Goal: Task Accomplishment & Management: Use online tool/utility

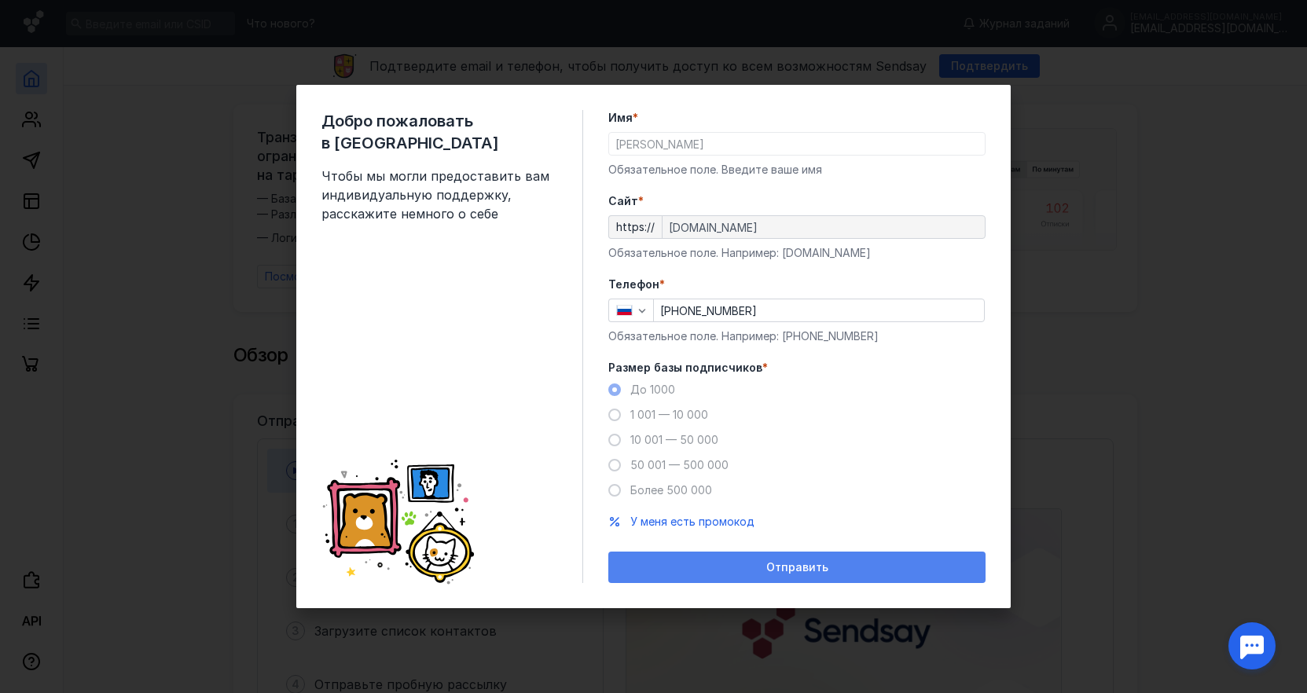
click at [798, 572] on span "Отправить" at bounding box center [797, 567] width 62 height 13
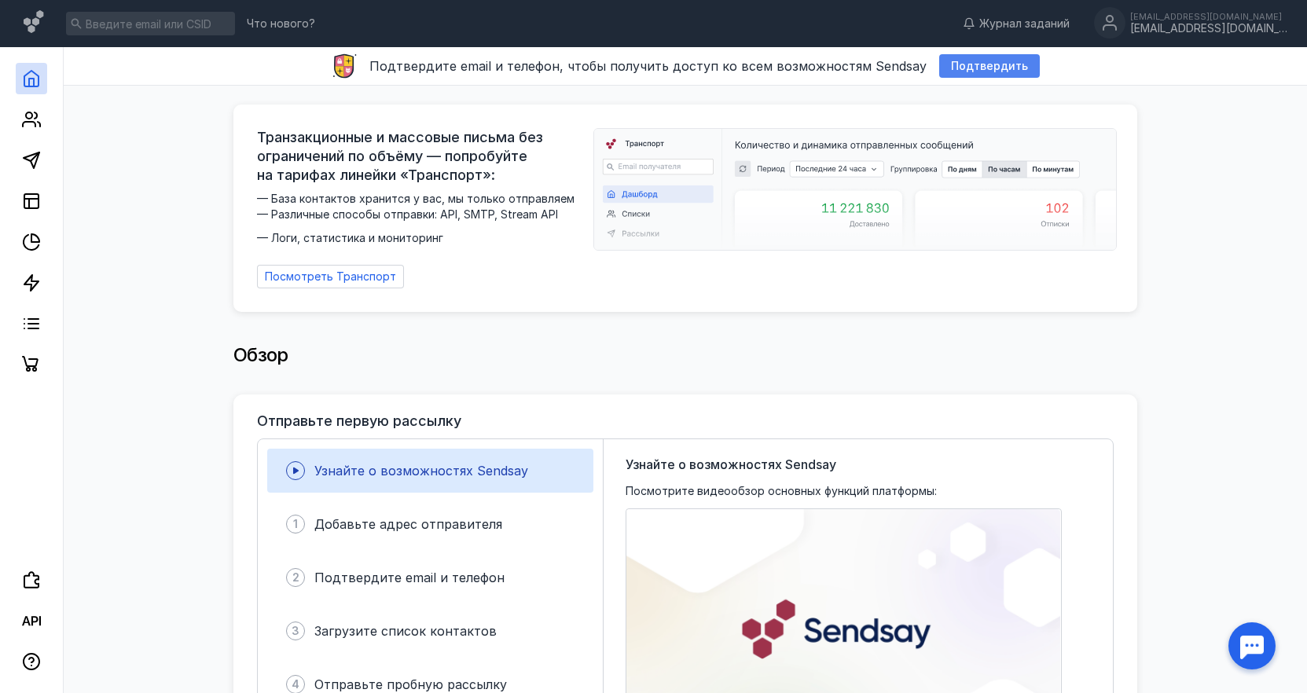
click at [973, 68] on span "Подтвердить" at bounding box center [989, 66] width 77 height 13
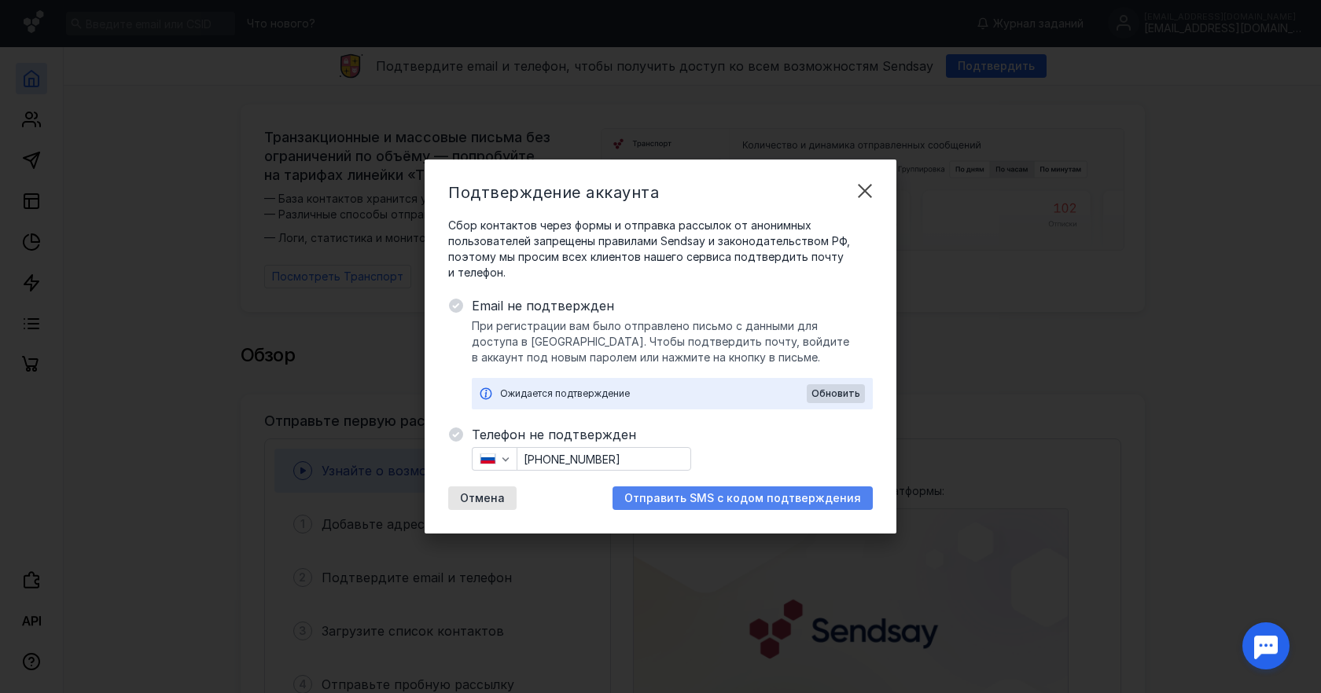
click at [762, 500] on span "Отправить SMS с кодом подтверждения" at bounding box center [742, 498] width 237 height 13
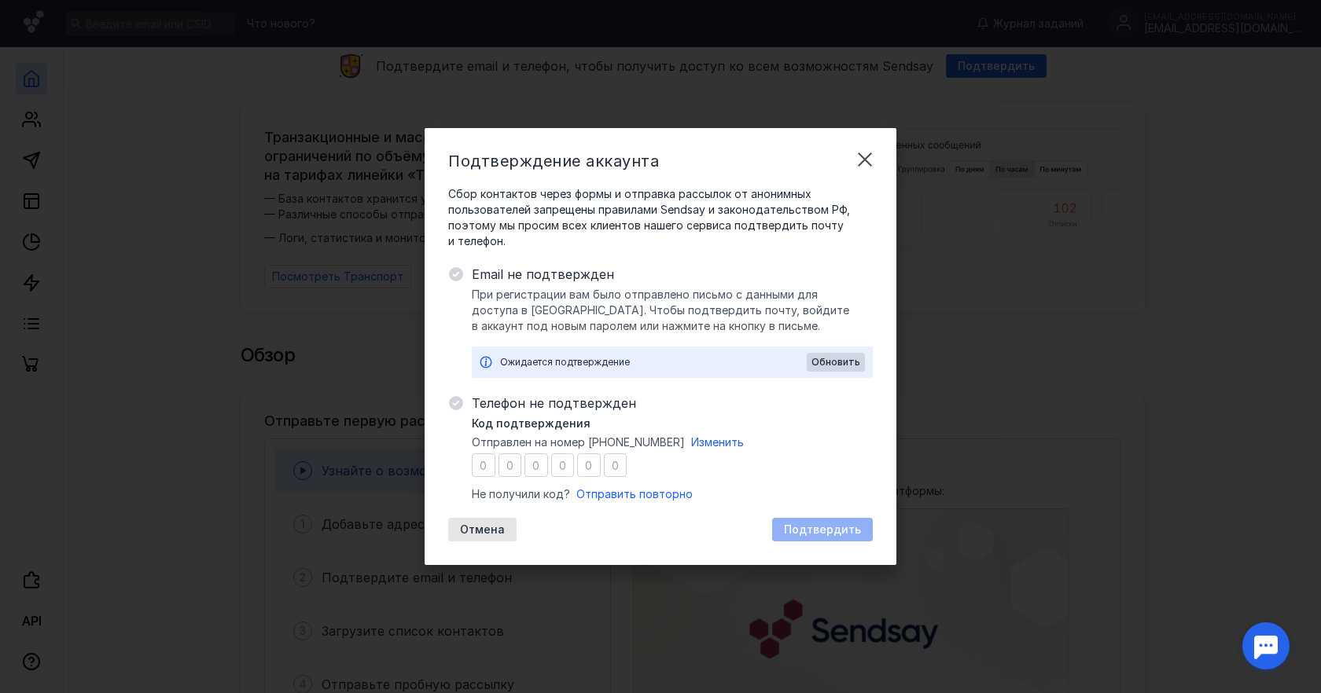
type input "0"
type input "2"
type input "5"
type input "1"
type input "6"
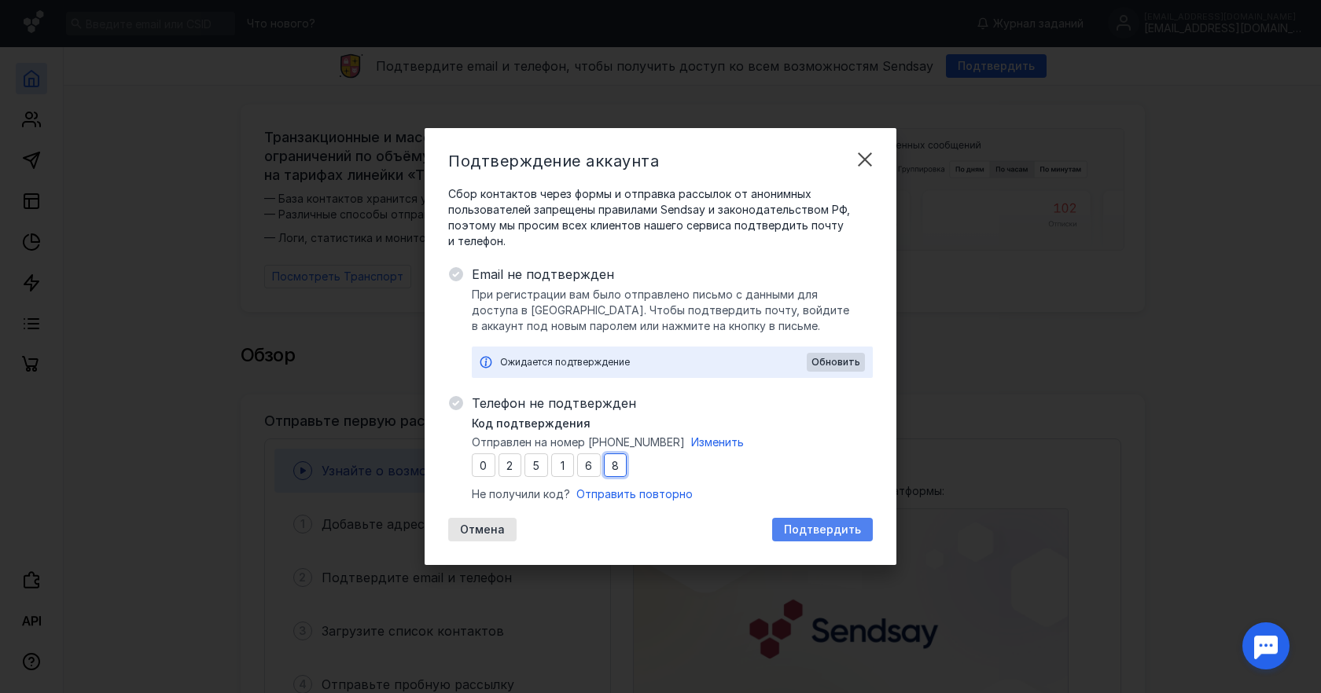
type input "8"
click at [818, 530] on span "Подтвердить" at bounding box center [822, 529] width 77 height 13
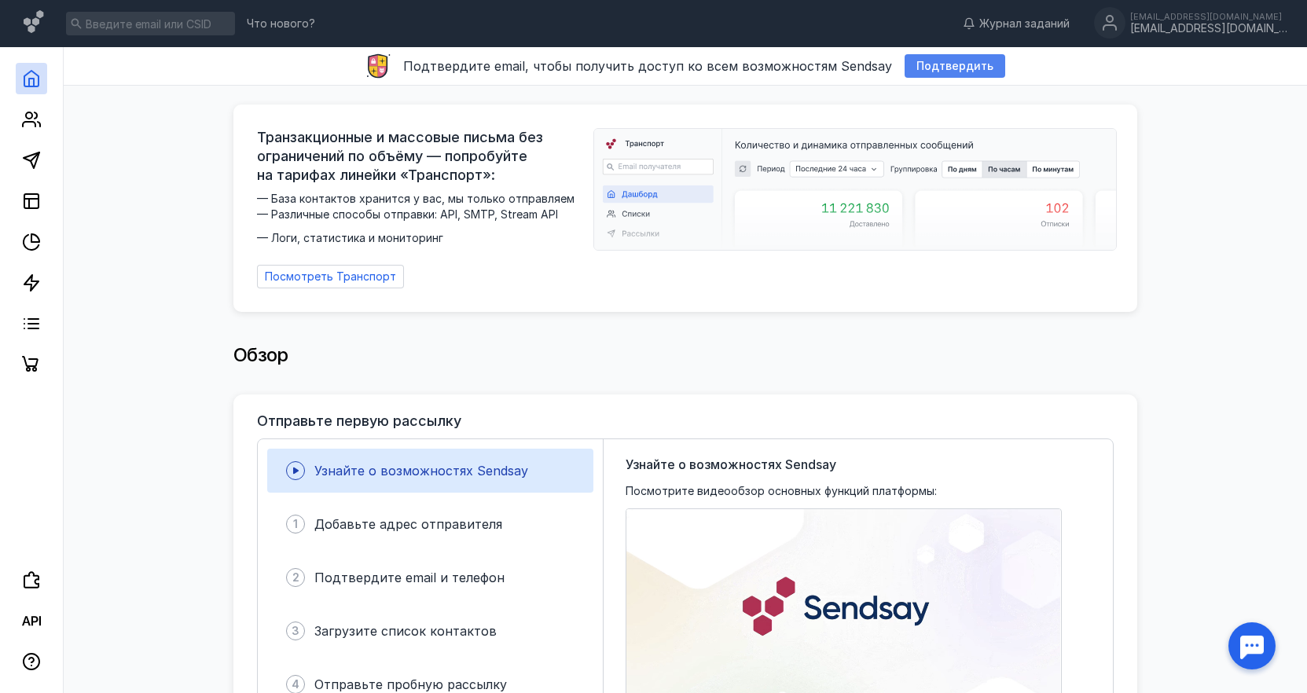
click at [951, 70] on span "Подтвердить" at bounding box center [954, 66] width 77 height 13
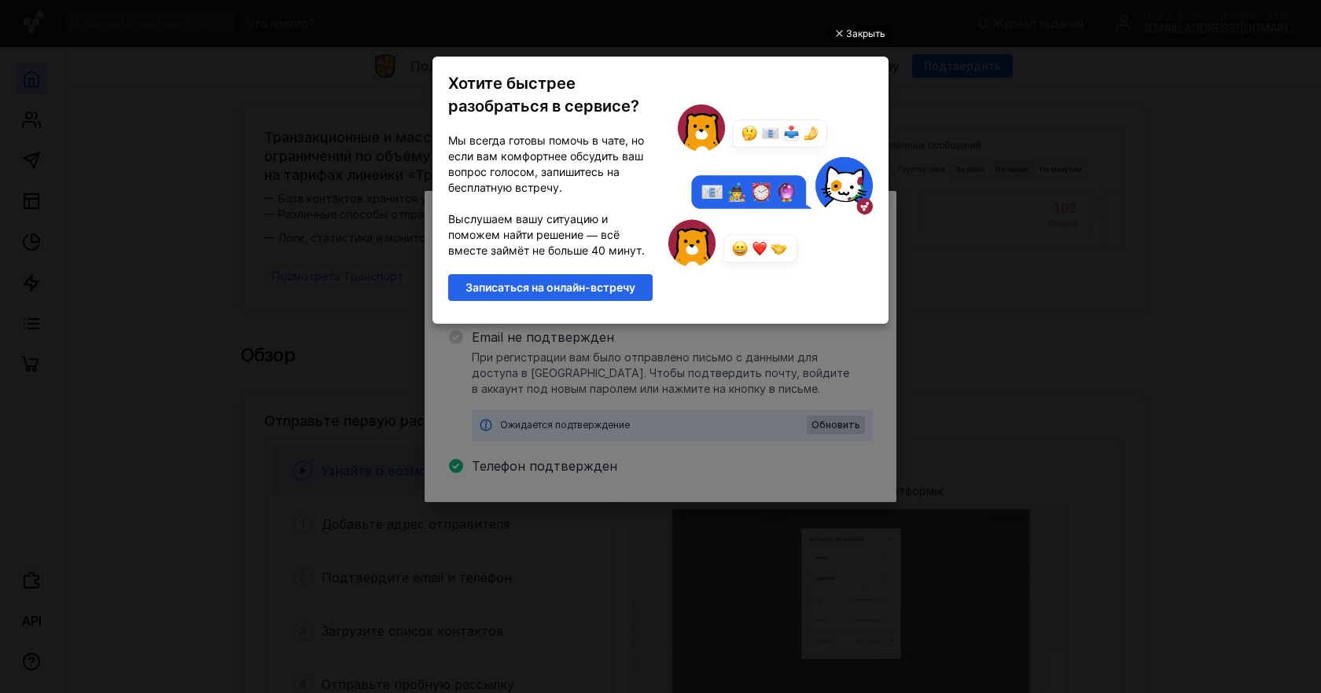
click at [858, 31] on div "Закрыть" at bounding box center [865, 33] width 39 height 17
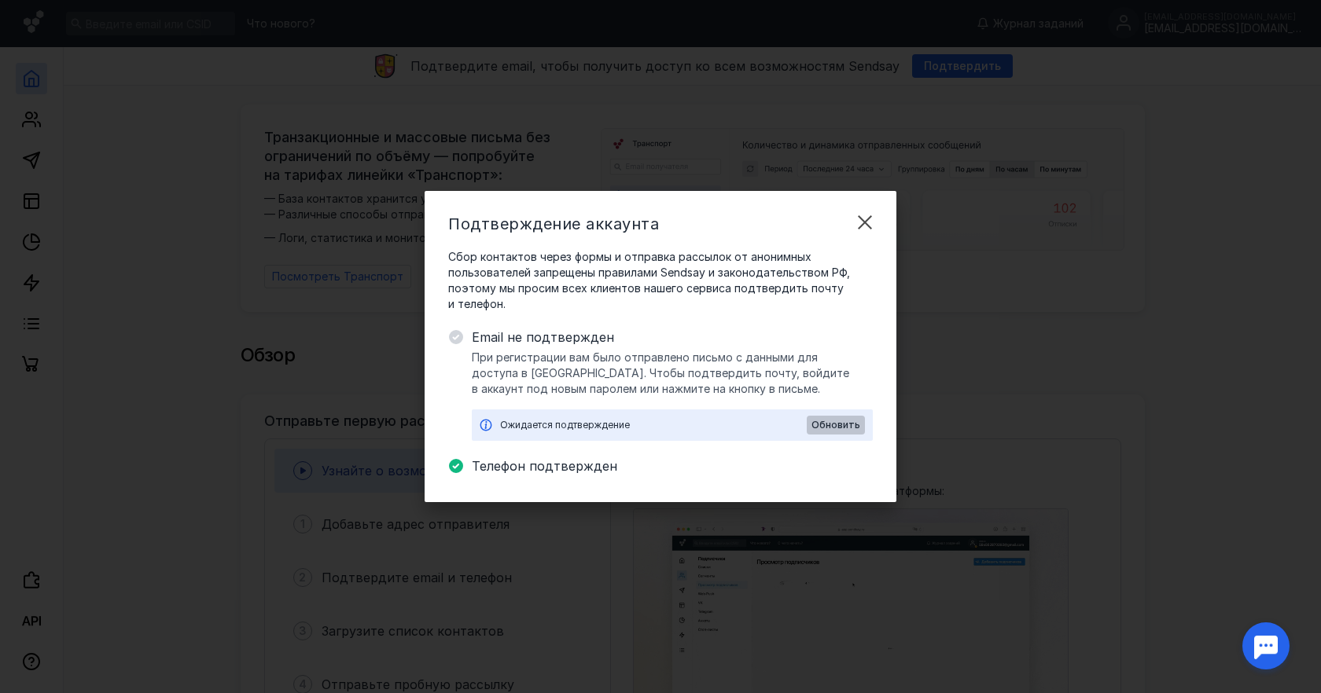
click at [848, 422] on span "Обновить" at bounding box center [835, 425] width 49 height 11
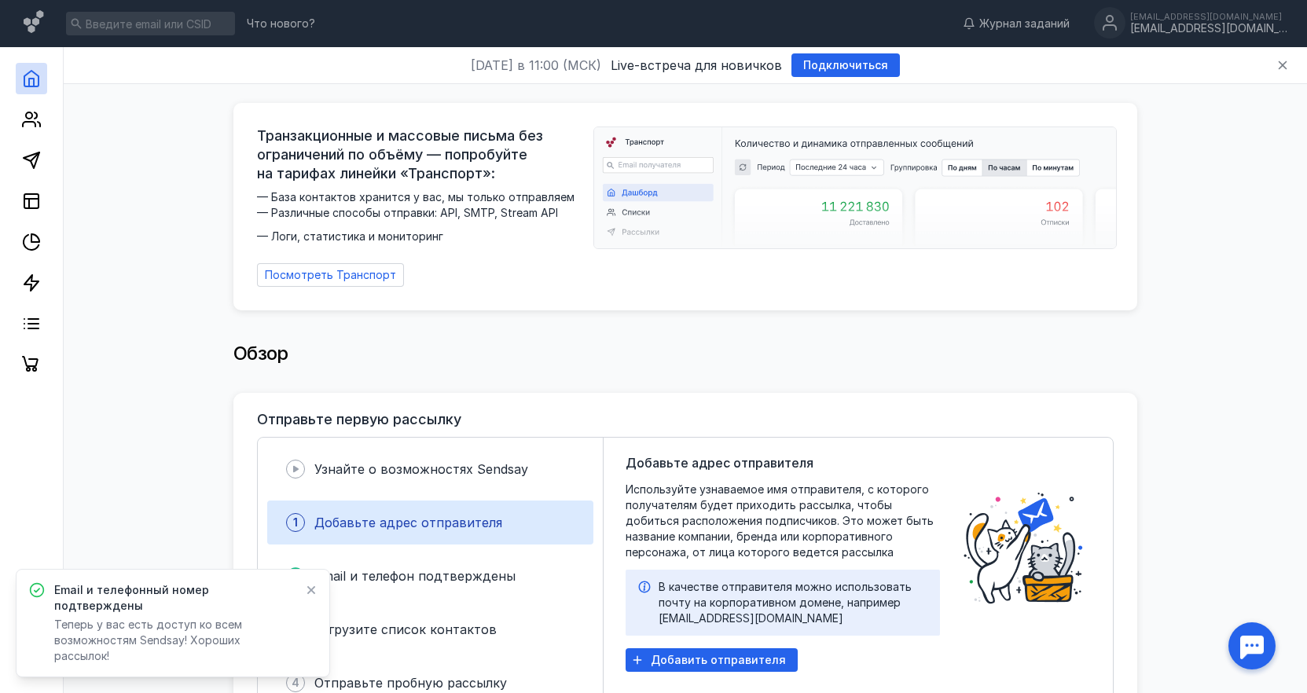
click at [310, 595] on icon at bounding box center [311, 590] width 9 height 9
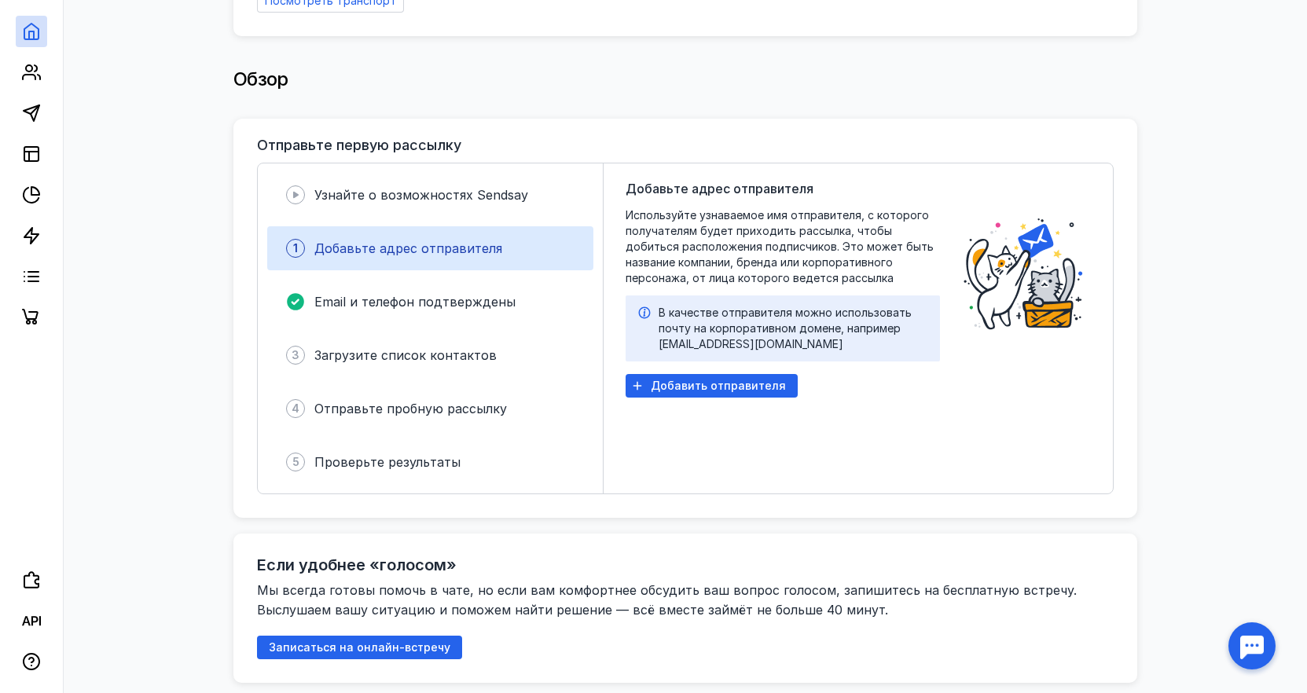
scroll to position [393, 0]
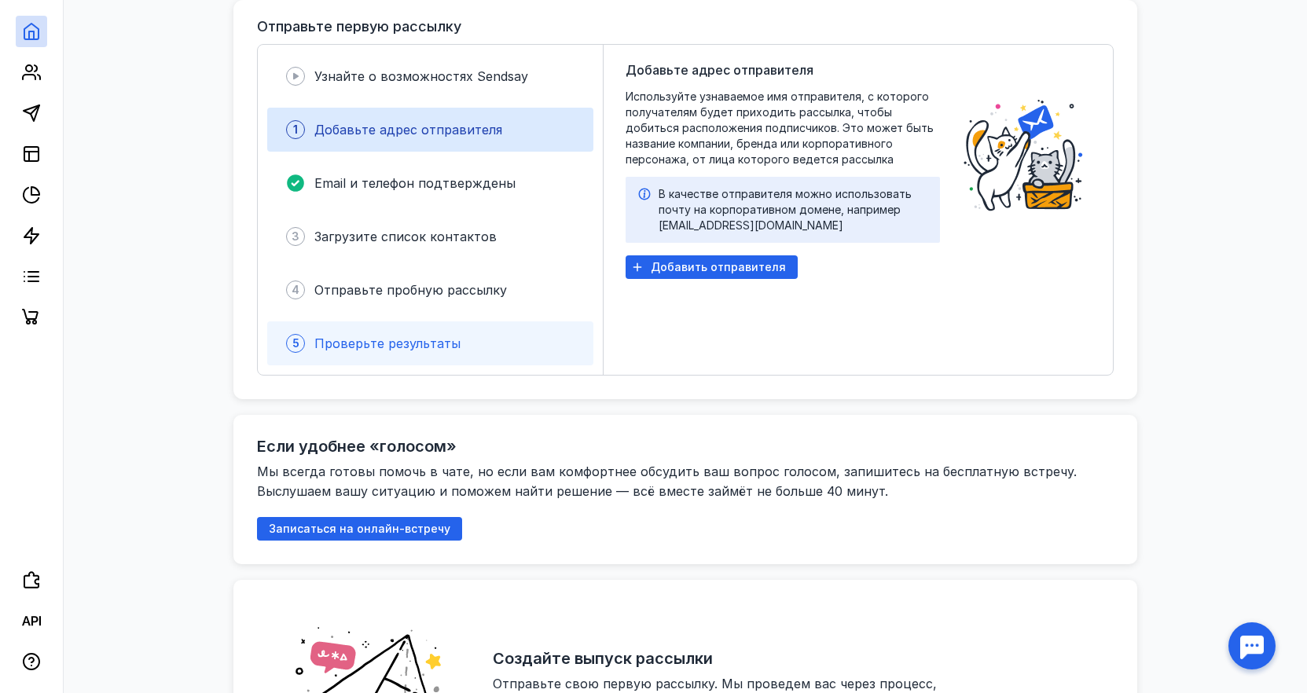
click at [572, 326] on div "5 Проверьте результаты" at bounding box center [430, 343] width 326 height 44
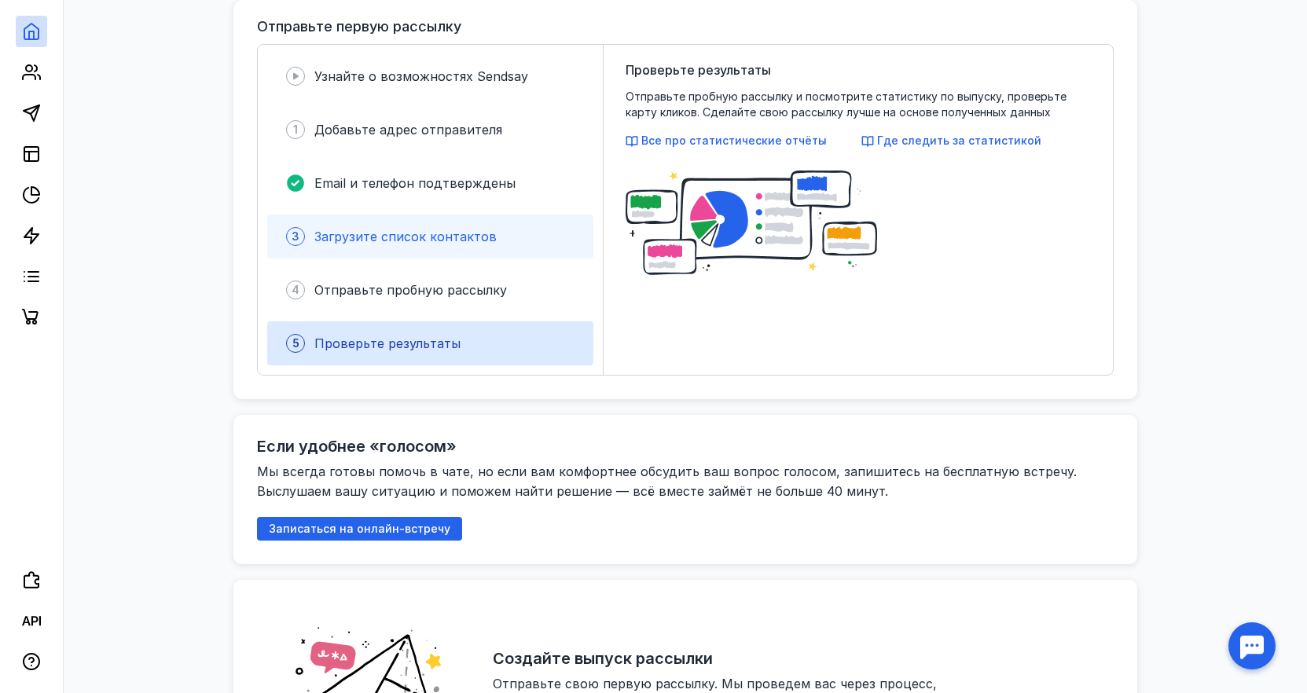
click at [395, 248] on div "3 Загрузите список контактов" at bounding box center [430, 237] width 326 height 44
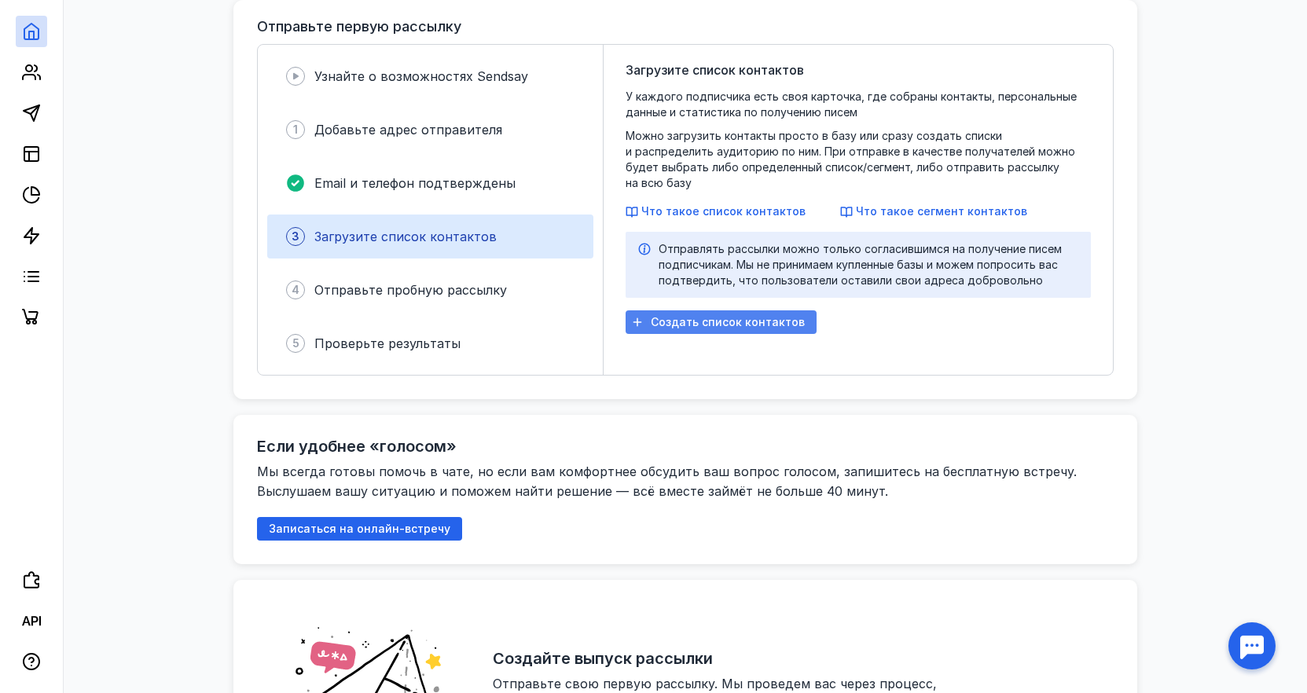
click at [730, 316] on span "Создать список контактов" at bounding box center [728, 322] width 154 height 13
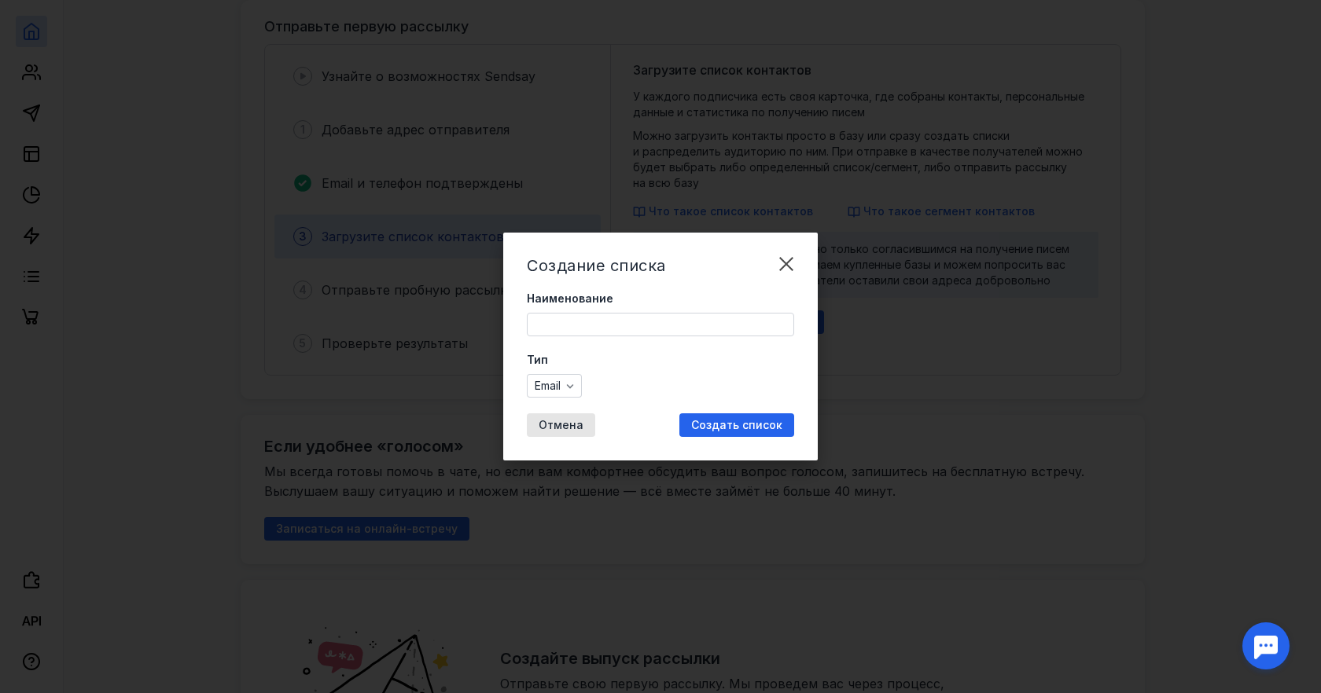
click at [954, 277] on div "Создание списка Наименование Тип Email Отмена Создать список" at bounding box center [660, 346] width 1321 height 693
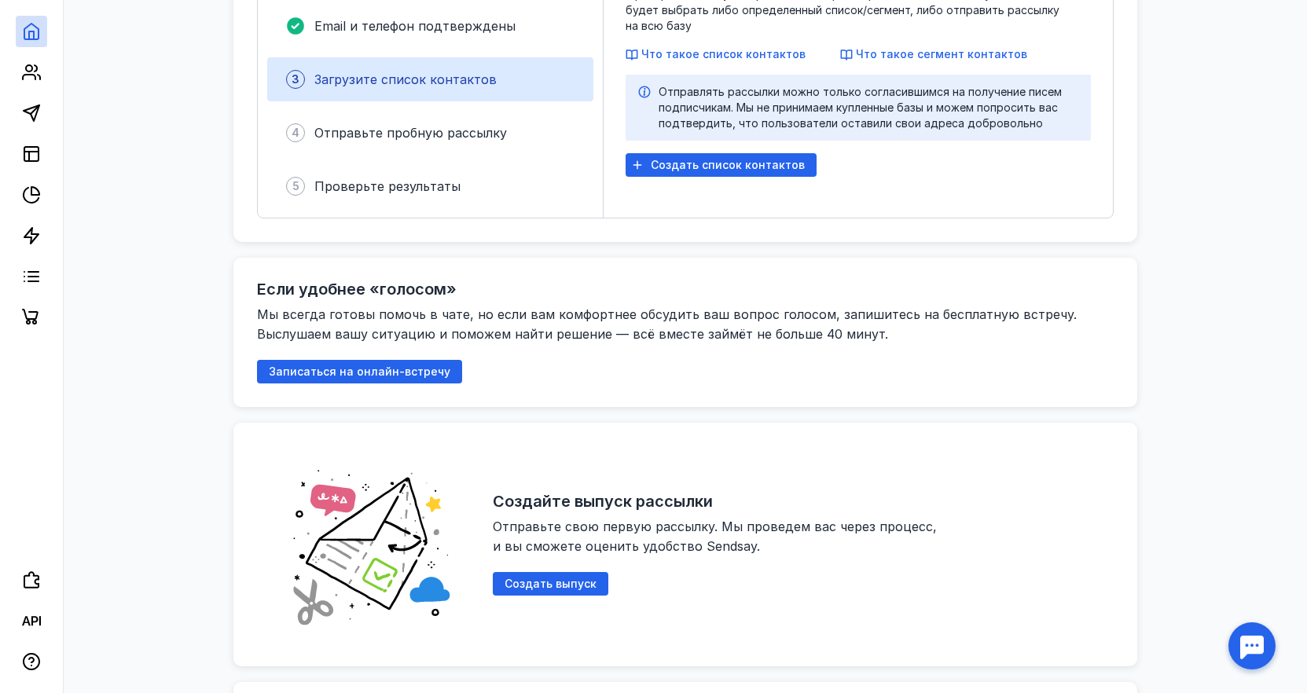
scroll to position [0, 0]
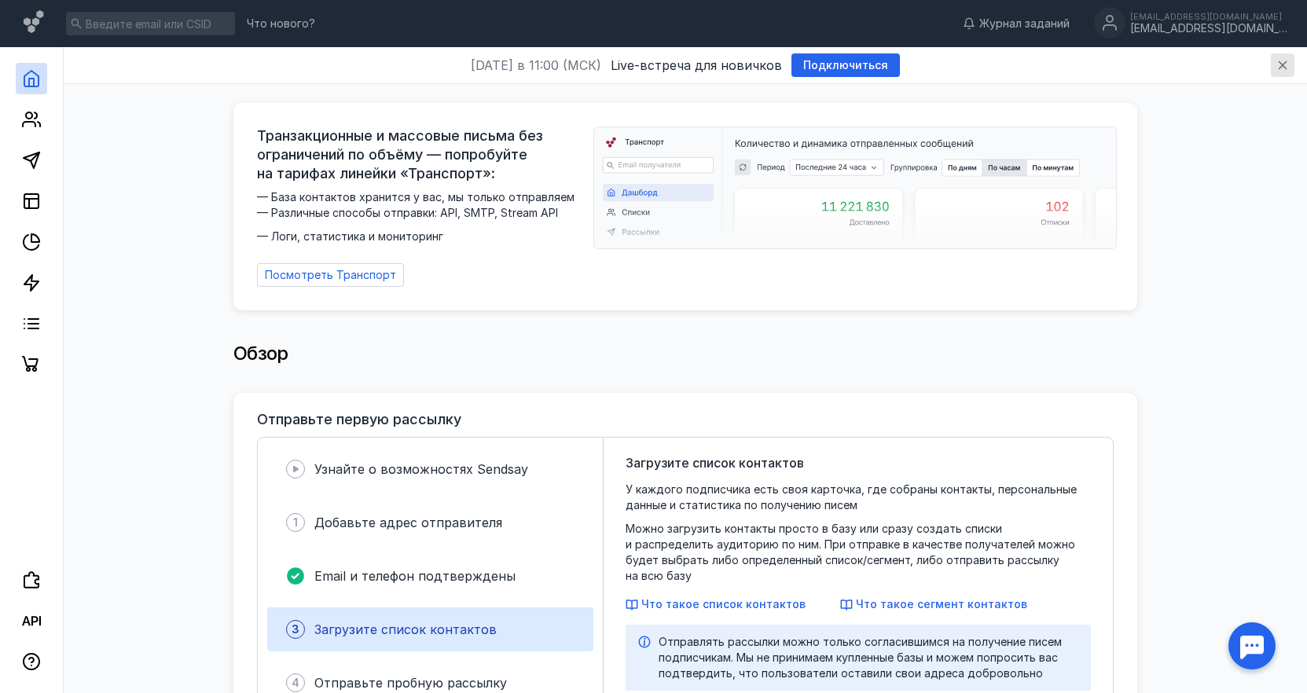
click at [1284, 67] on icon "button" at bounding box center [1283, 65] width 9 height 9
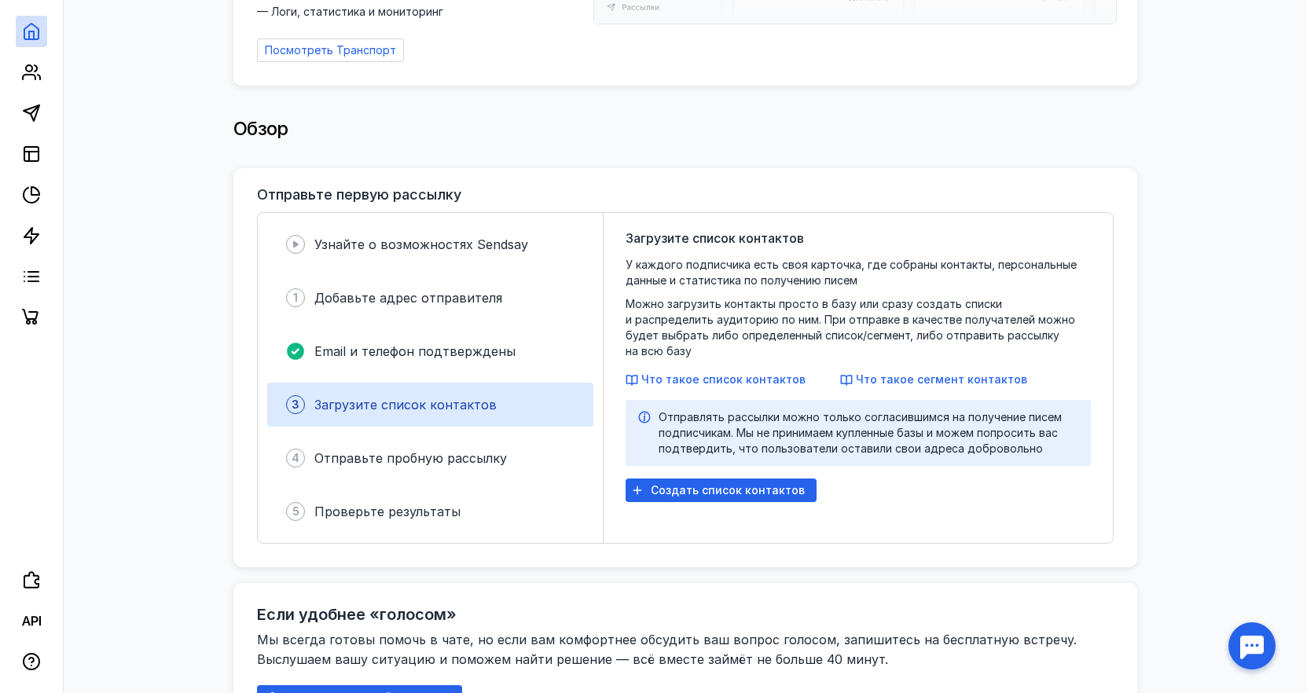
scroll to position [236, 0]
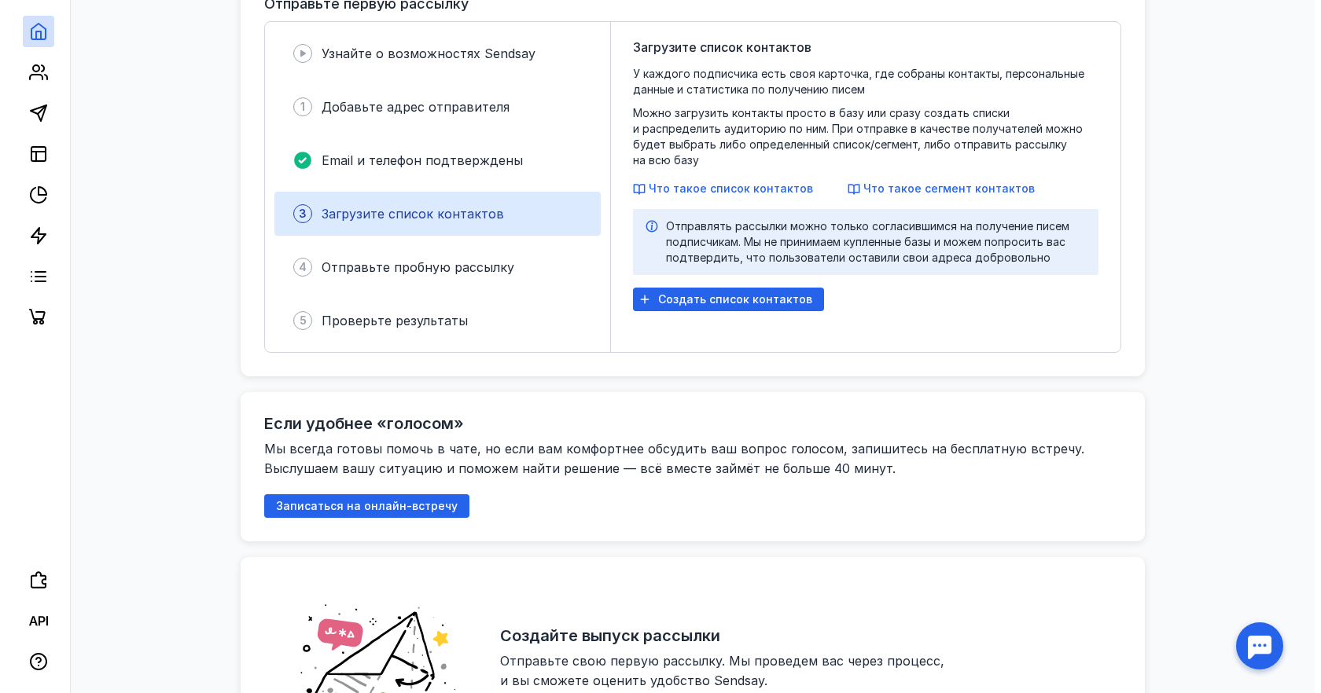
scroll to position [393, 0]
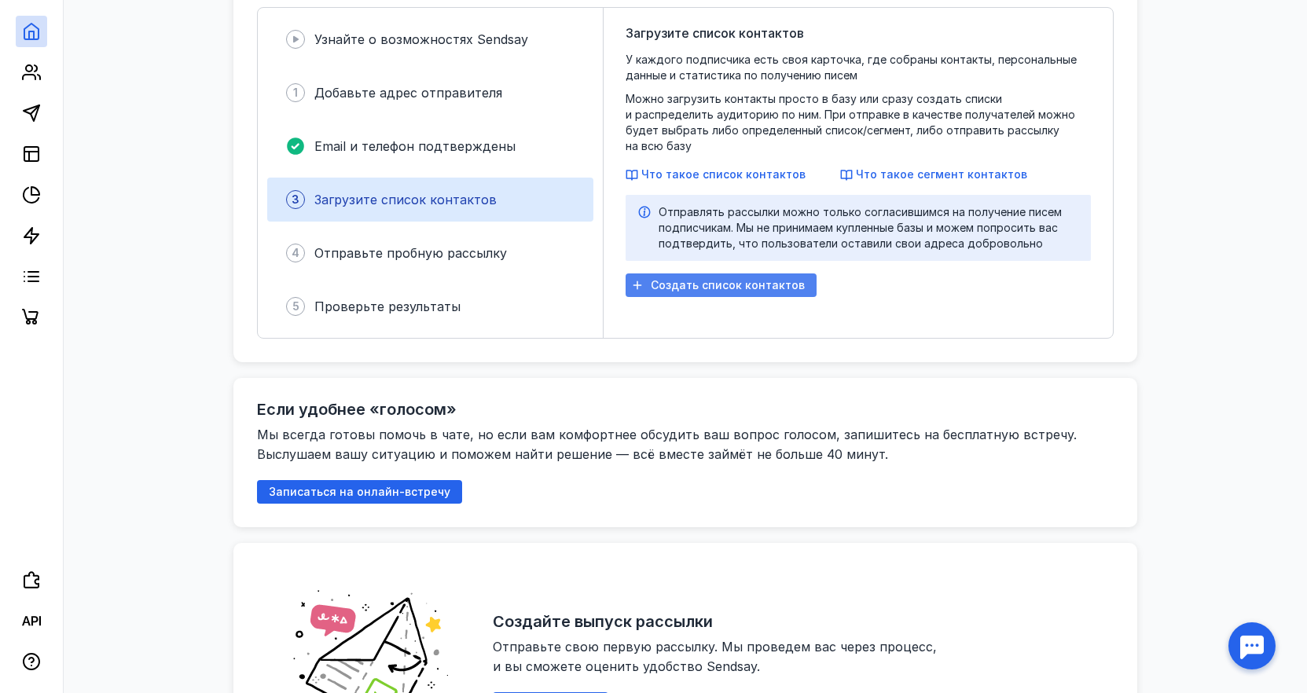
click at [706, 279] on span "Создать список контактов" at bounding box center [728, 285] width 154 height 13
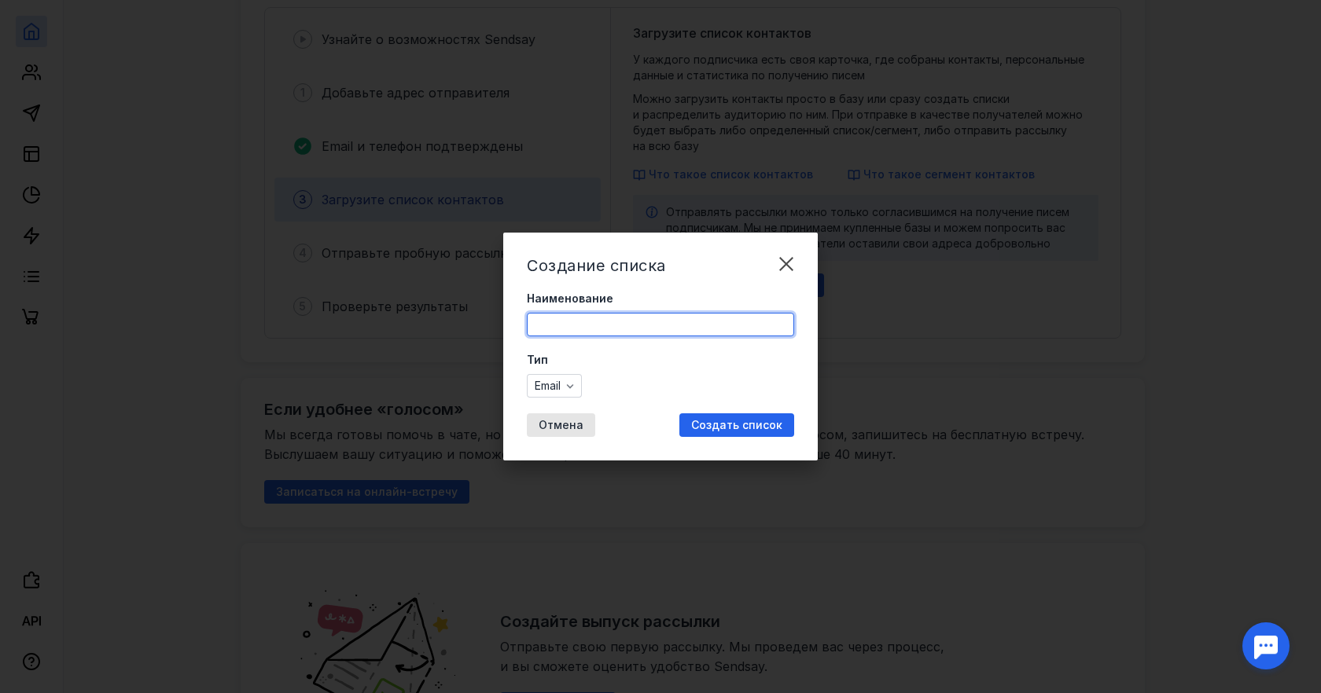
click at [594, 330] on input "Наименование" at bounding box center [660, 325] width 266 height 22
type input "H"
type input "Рег.операторы"
click at [575, 386] on icon "button" at bounding box center [570, 386] width 13 height 13
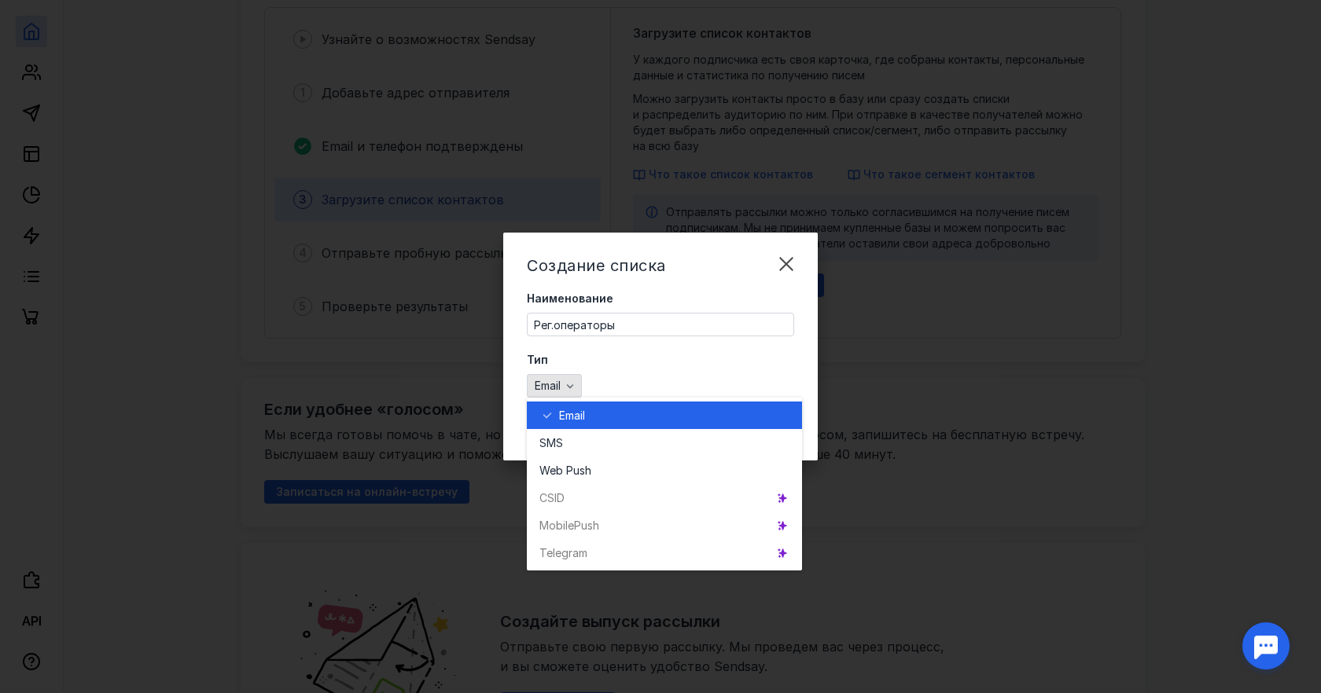
click at [571, 386] on icon "button" at bounding box center [570, 386] width 13 height 13
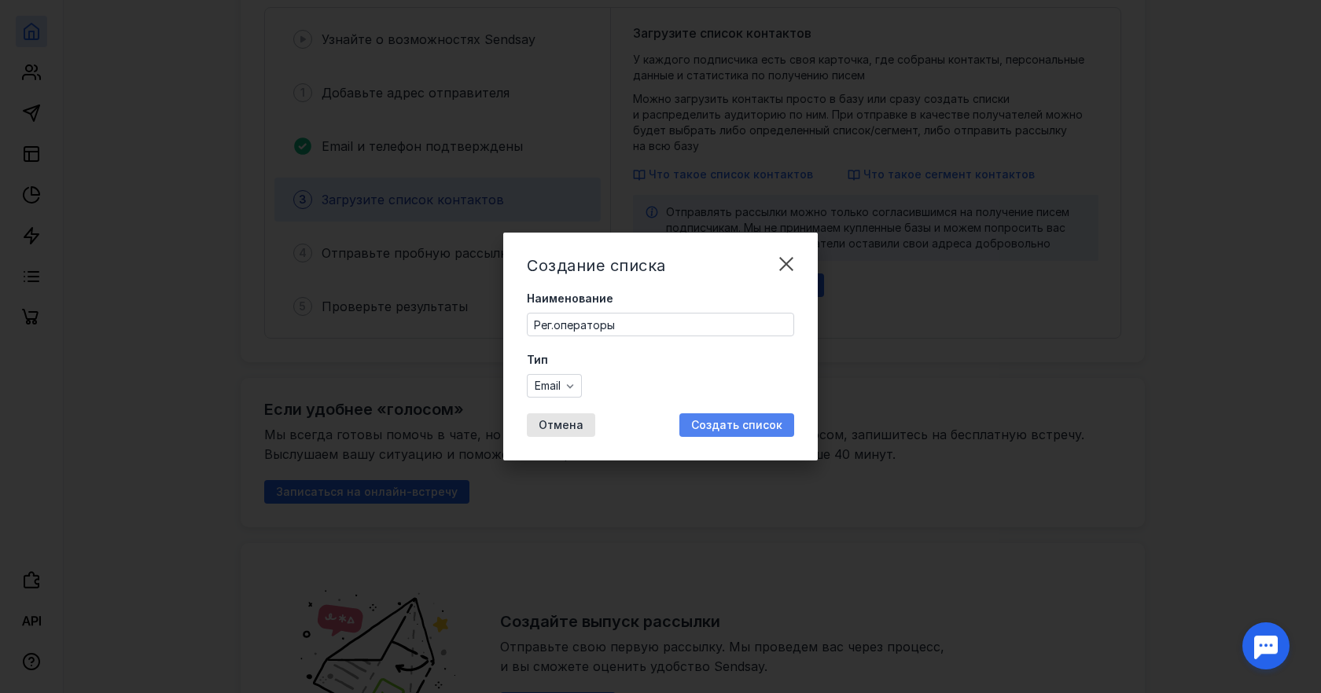
click at [740, 426] on span "Создать список" at bounding box center [736, 425] width 91 height 13
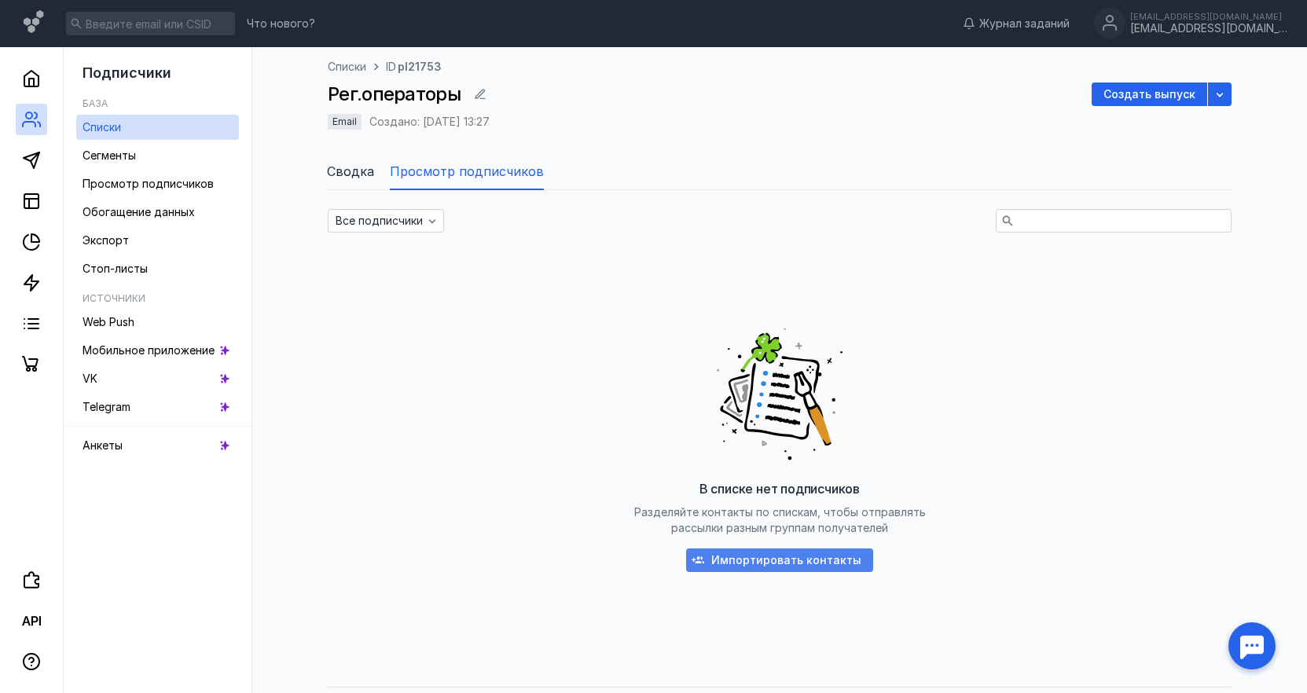
click at [781, 561] on span "Импортировать контакты" at bounding box center [786, 560] width 150 height 13
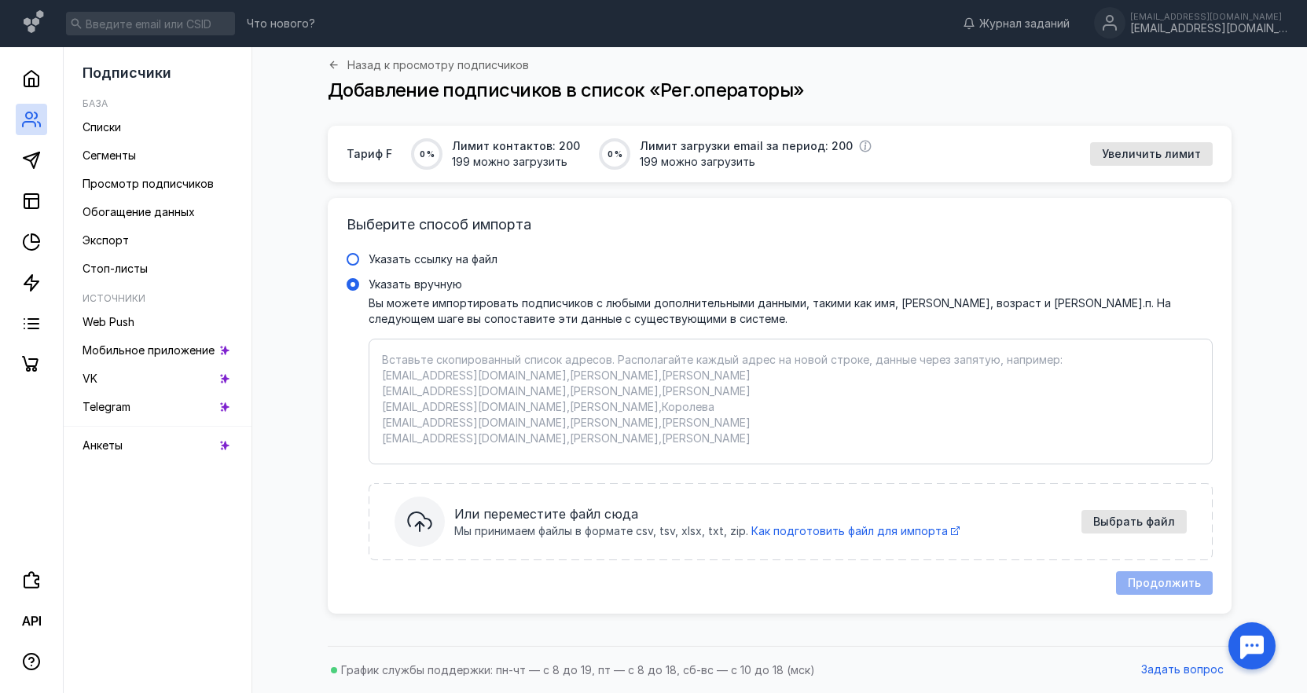
click at [402, 261] on span "Указать ссылку на файл" at bounding box center [433, 258] width 129 height 13
click at [0, 0] on input "Указать ссылку на файл" at bounding box center [0, 0] width 0 height 0
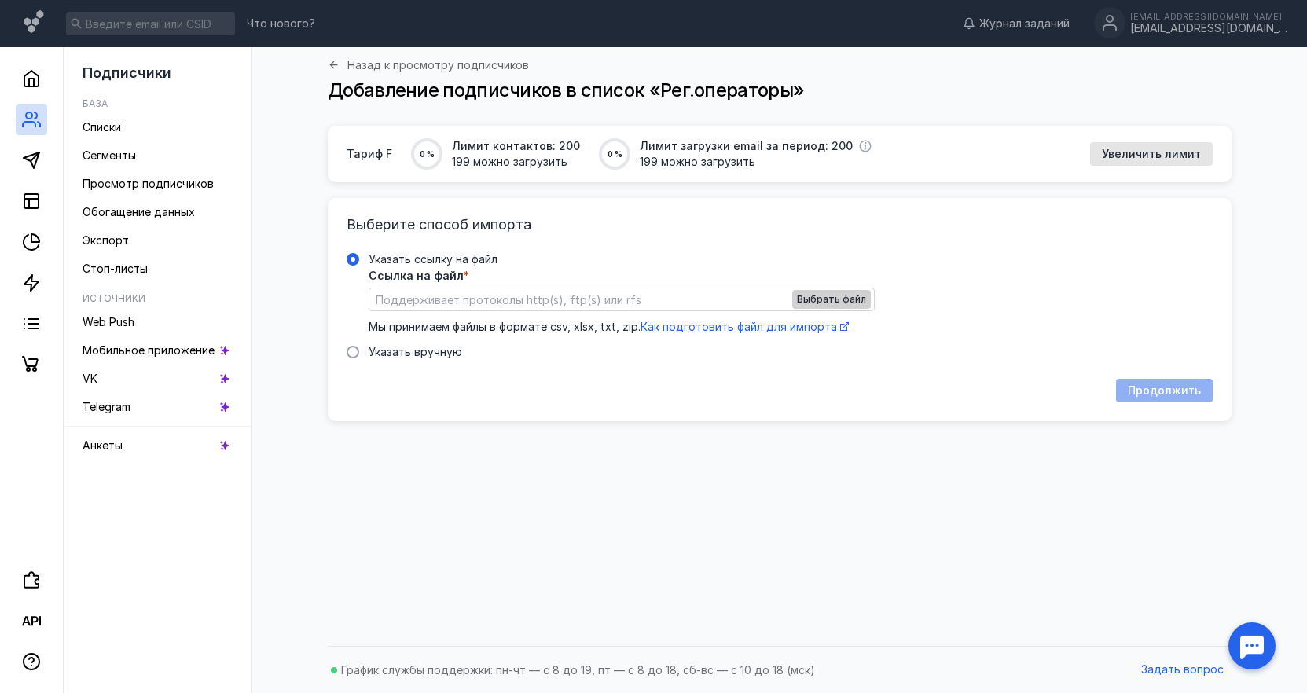
click at [839, 294] on span "Выбрать файл" at bounding box center [831, 299] width 69 height 11
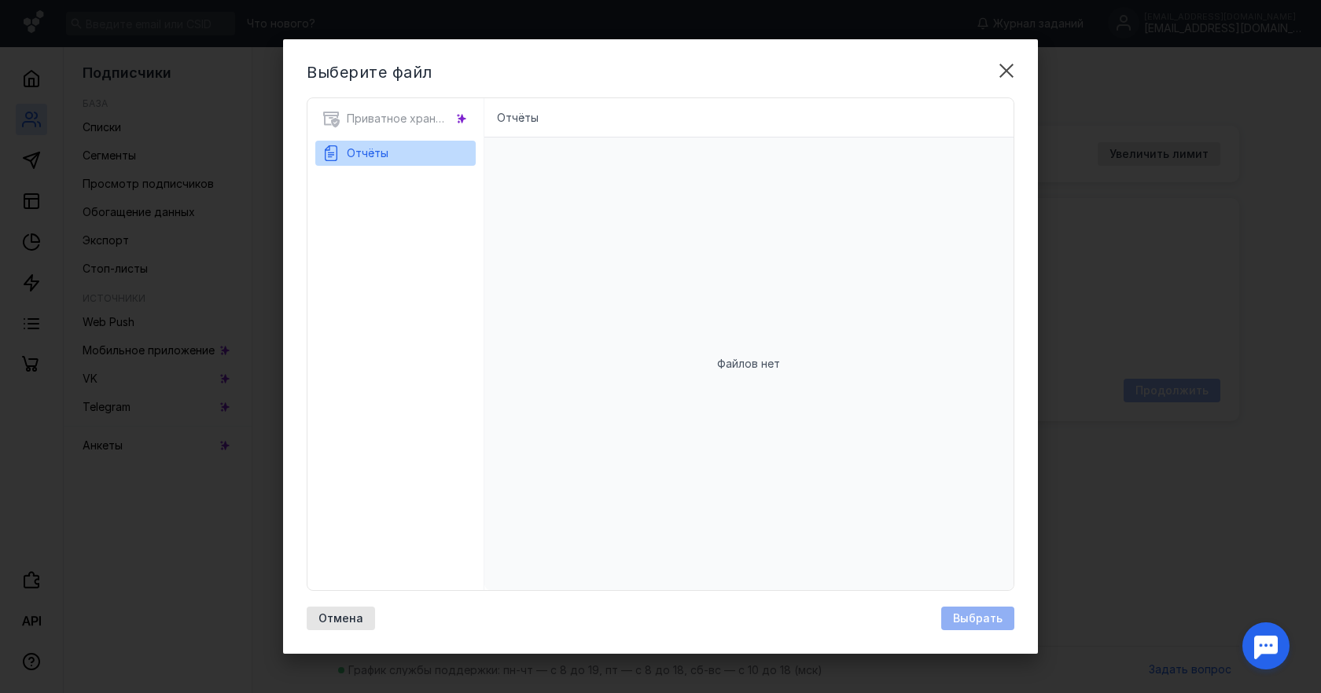
click at [512, 118] on li "Отчёты" at bounding box center [518, 118] width 42 height 16
click at [401, 152] on button "Отчёты" at bounding box center [395, 153] width 148 height 25
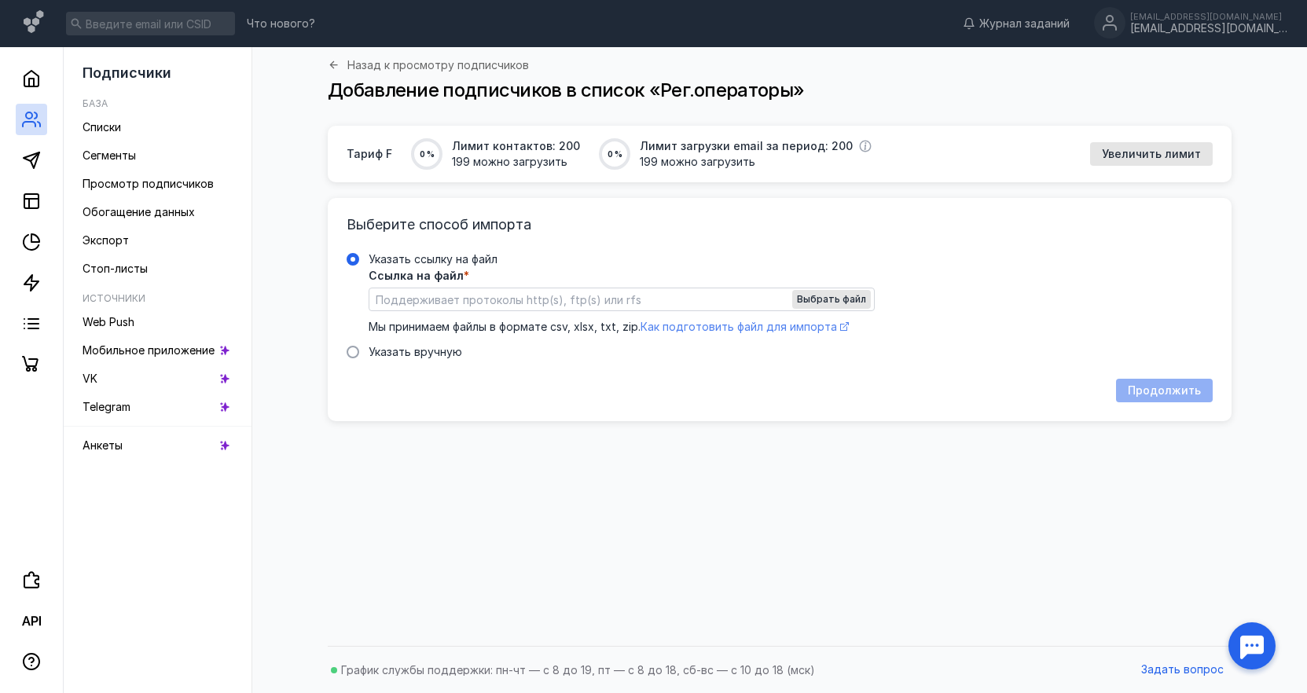
click at [805, 329] on span "Как подготовить файл для импорта" at bounding box center [739, 326] width 197 height 13
click at [825, 299] on span "Выбрать файл" at bounding box center [831, 299] width 69 height 11
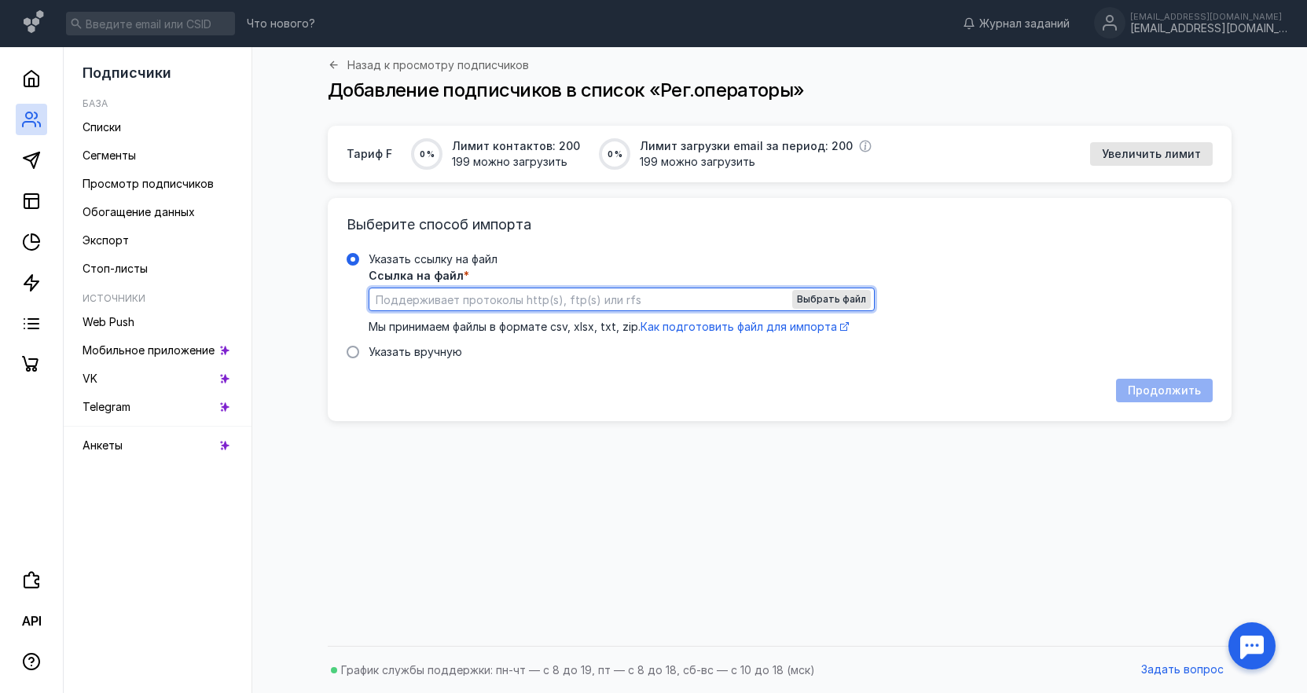
click at [408, 299] on input "Указать ссылку на файл Ссылка на файл * Выбрать файл Мы принимаем файлы в форма…" at bounding box center [621, 299] width 505 height 22
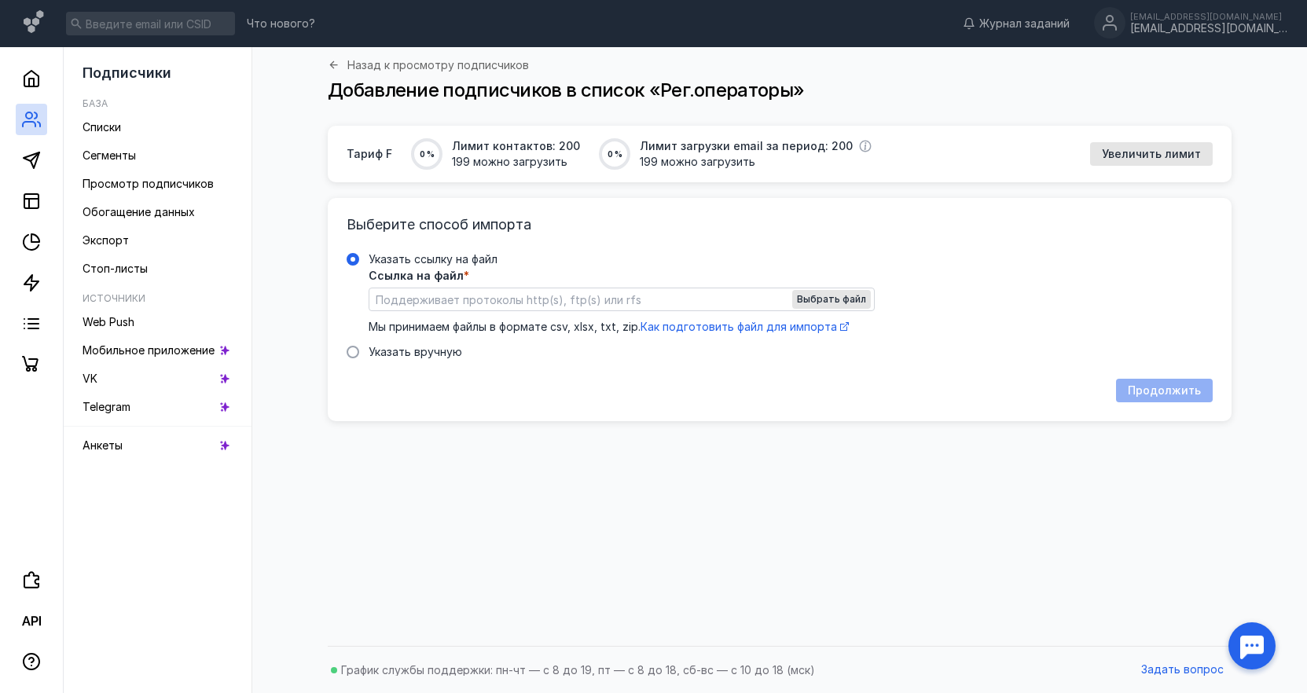
click at [409, 274] on span "Ссылка на файл" at bounding box center [416, 275] width 95 height 11
click at [409, 288] on input "Указать ссылку на файл Ссылка на файл * Выбрать файл Мы принимаем файлы в форма…" at bounding box center [621, 299] width 505 height 22
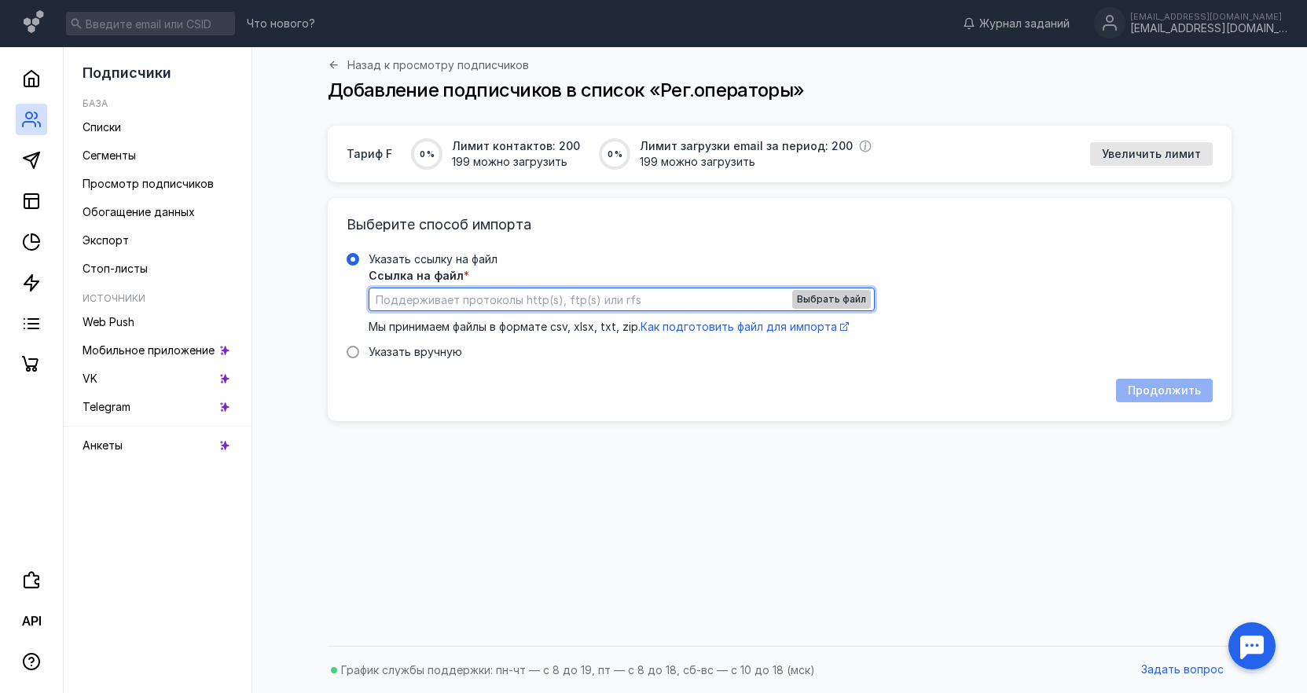
click at [836, 302] on span "Выбрать файл" at bounding box center [831, 299] width 69 height 11
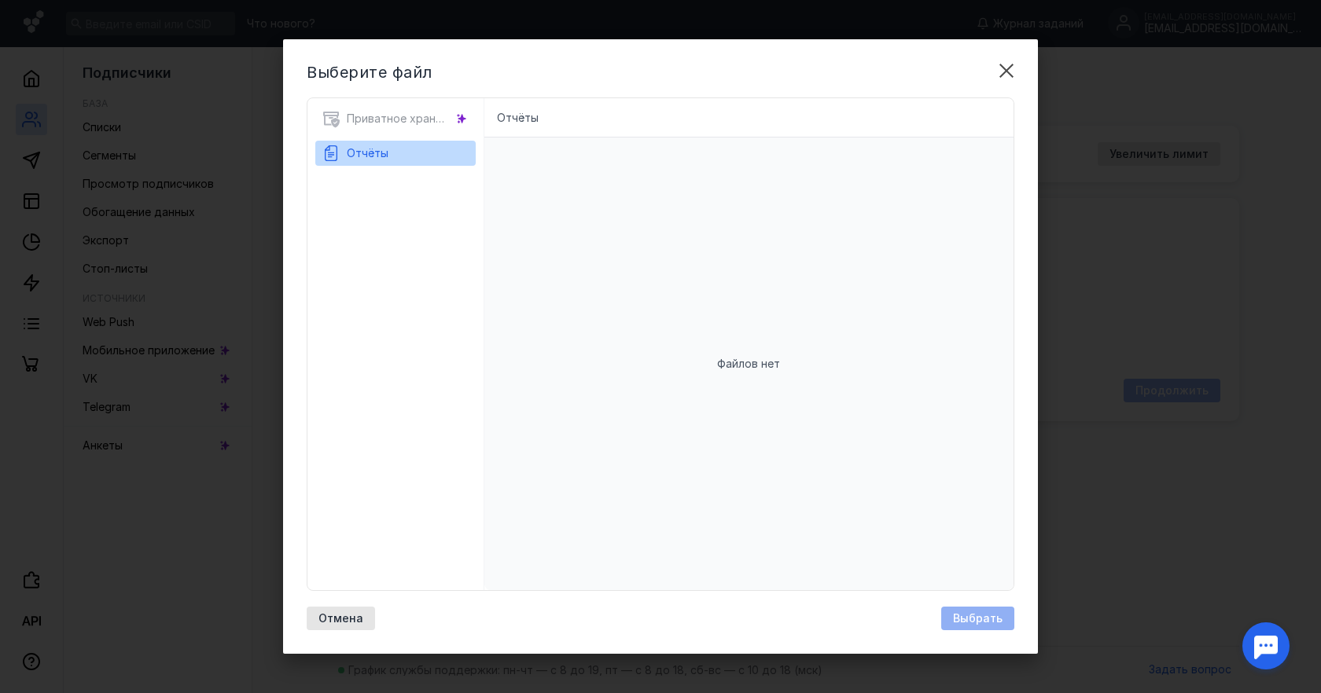
click at [375, 119] on div "Приватное хранилище" at bounding box center [395, 123] width 160 height 35
click at [470, 119] on div "Приватное хранилище" at bounding box center [395, 123] width 160 height 35
click at [466, 119] on icon at bounding box center [461, 118] width 11 height 11
click at [531, 119] on li "Отчёты" at bounding box center [518, 118] width 42 height 16
click at [525, 119] on li "Отчёты" at bounding box center [518, 118] width 42 height 16
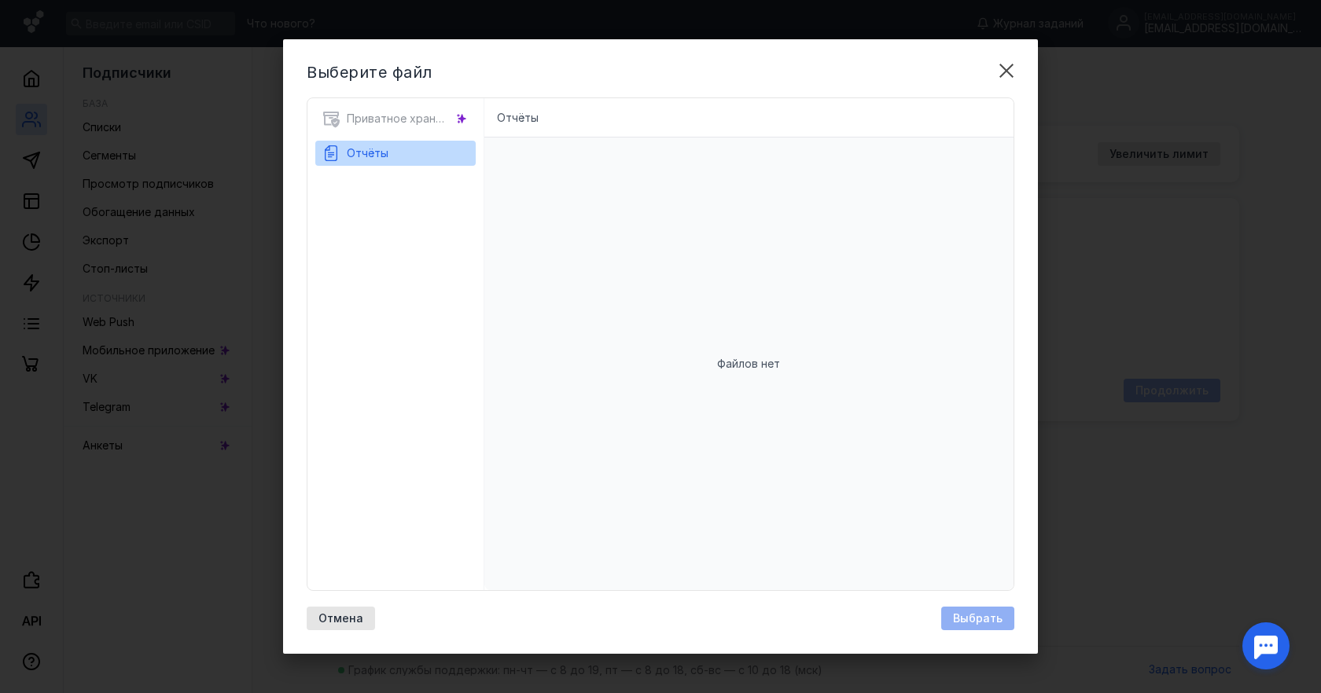
click at [776, 296] on div "Файлов нет" at bounding box center [749, 364] width 530 height 453
click at [776, 353] on div "Файлов нет" at bounding box center [749, 364] width 530 height 453
click at [537, 398] on div "Файлов нет" at bounding box center [749, 364] width 530 height 453
click at [538, 398] on div "Файлов нет" at bounding box center [749, 364] width 530 height 453
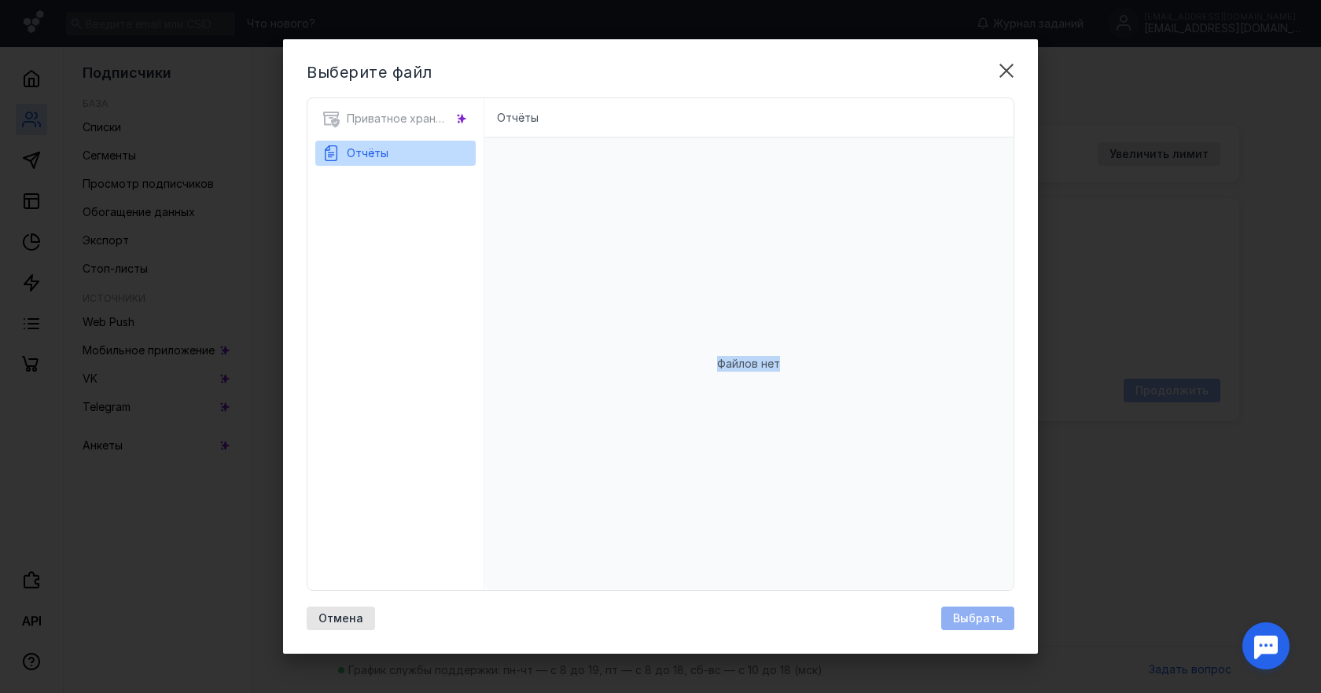
click at [538, 397] on div "Файлов нет" at bounding box center [749, 364] width 530 height 453
drag, startPoint x: 538, startPoint y: 397, endPoint x: 612, endPoint y: 311, distance: 113.1
click at [538, 393] on div "Файлов нет" at bounding box center [749, 364] width 530 height 453
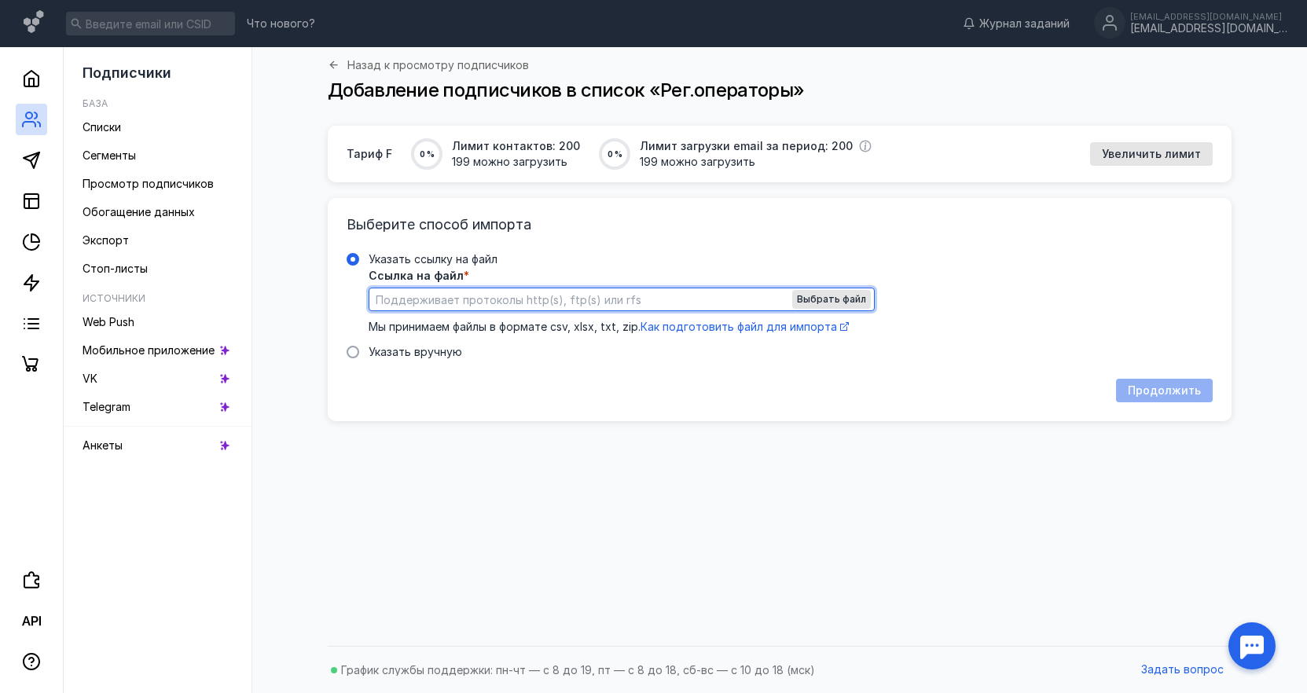
click at [604, 299] on input "Указать ссылку на файл Ссылка на файл * Выбрать файл Мы принимаем файлы в форма…" at bounding box center [621, 299] width 505 height 22
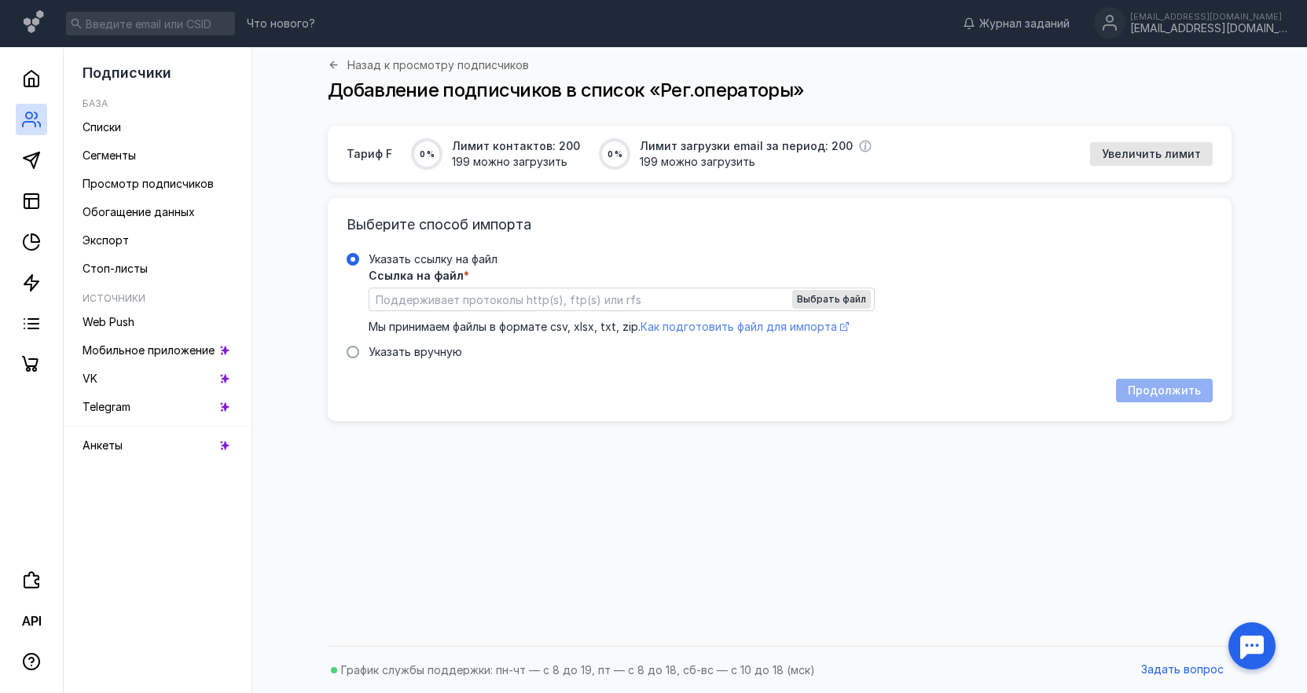
click at [740, 326] on span "Как подготовить файл для импорта" at bounding box center [739, 326] width 197 height 13
click at [1002, 590] on div "Тариф F 0 % Лимит контактов: 200 199 можно загрузить 0 % Лимит загрузки email з…" at bounding box center [779, 382] width 1023 height 512
click at [1178, 397] on div "Продолжить" at bounding box center [1160, 391] width 105 height 24
click at [1179, 395] on div "Продолжить" at bounding box center [1160, 391] width 105 height 24
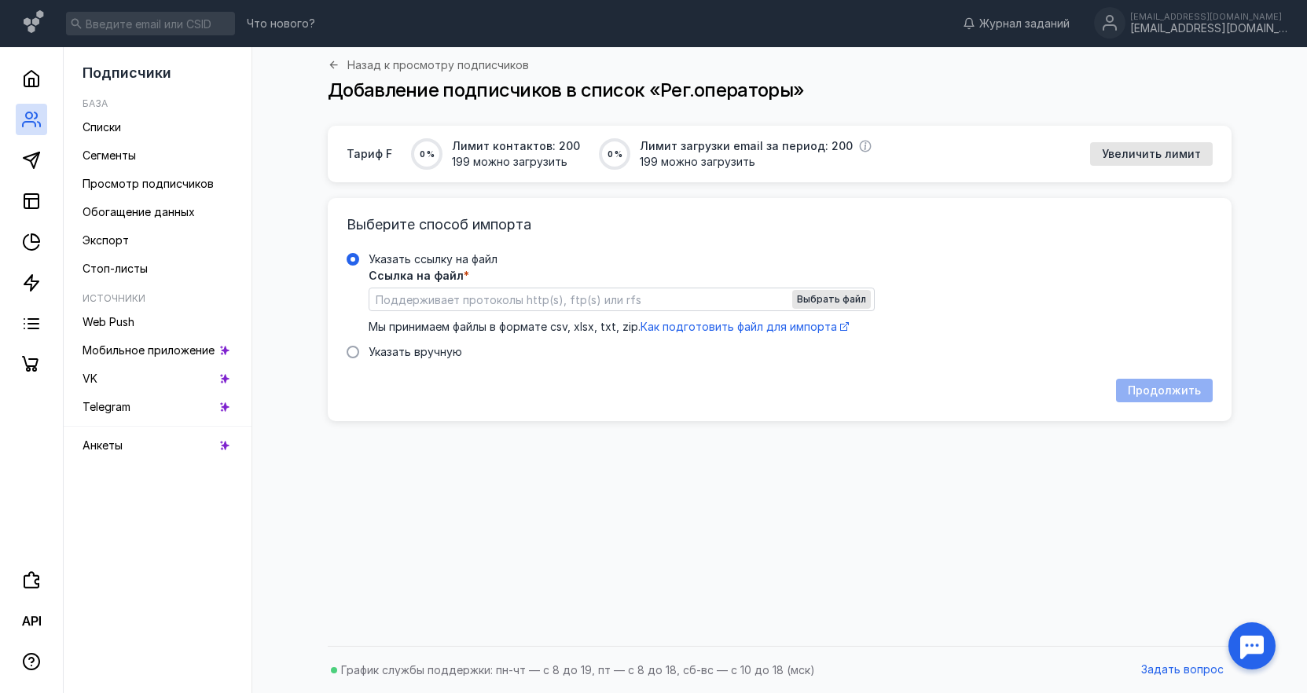
click at [1179, 395] on div "Продолжить" at bounding box center [1160, 391] width 105 height 24
click at [1178, 395] on div "Продолжить" at bounding box center [1160, 391] width 105 height 24
click at [1177, 395] on div "Продолжить" at bounding box center [1160, 391] width 105 height 24
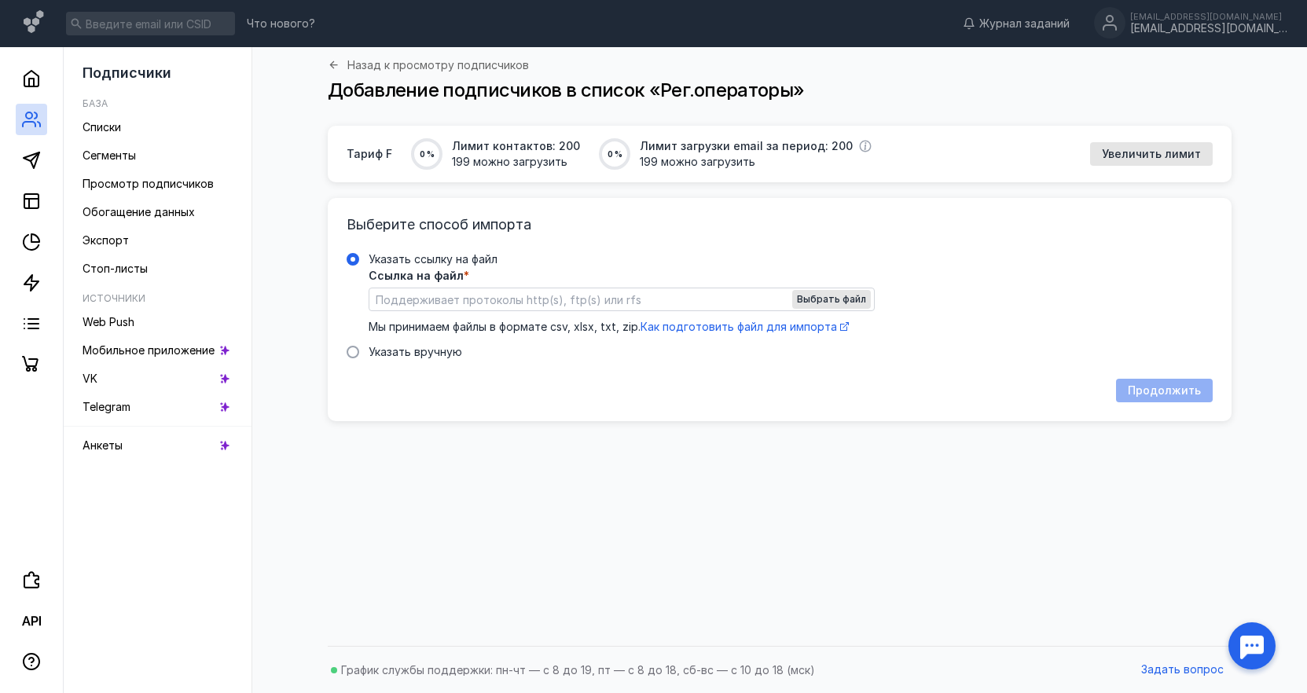
click at [1177, 395] on div "Продолжить" at bounding box center [1160, 391] width 105 height 24
drag, startPoint x: 1177, startPoint y: 395, endPoint x: 1105, endPoint y: 350, distance: 84.4
click at [1175, 393] on div "Продолжить" at bounding box center [1160, 391] width 105 height 24
drag, startPoint x: 1070, startPoint y: 322, endPoint x: 1037, endPoint y: 321, distance: 33.0
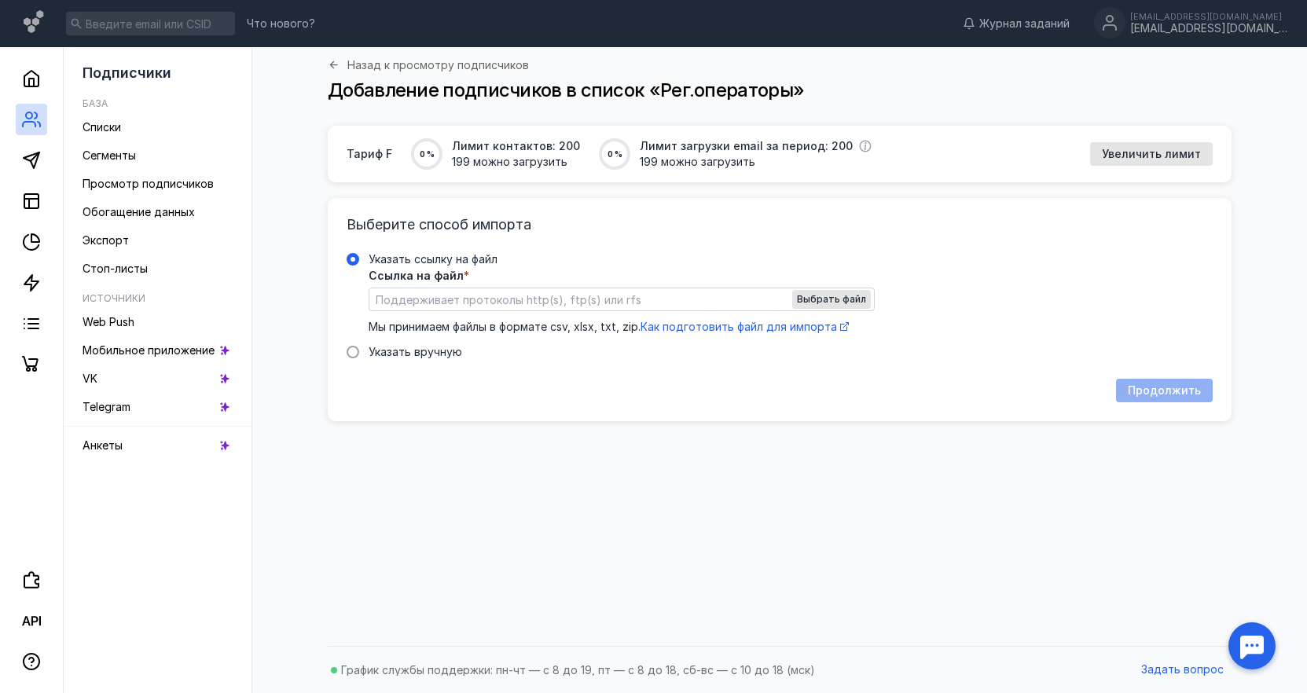
click at [1070, 321] on div "Ссылка на файл * Выбрать файл Мы принимаем файлы в формате csv, xlsx, txt, zip.…" at bounding box center [791, 302] width 844 height 64
click at [0, 0] on input "Указать ссылку на файл" at bounding box center [0, 0] width 0 height 0
click at [844, 300] on span "Выбрать файл" at bounding box center [831, 299] width 69 height 11
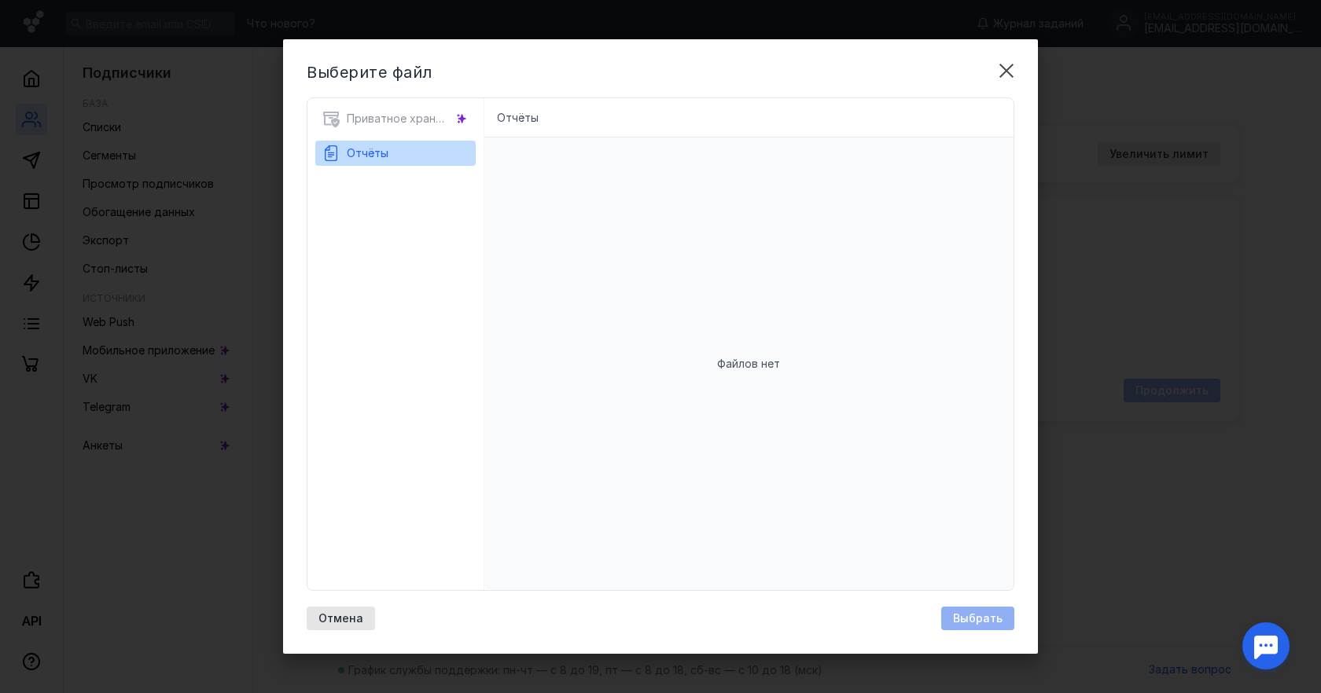
click at [361, 156] on span "Отчёты" at bounding box center [368, 152] width 42 height 13
click at [360, 156] on span "Отчёты" at bounding box center [368, 152] width 42 height 13
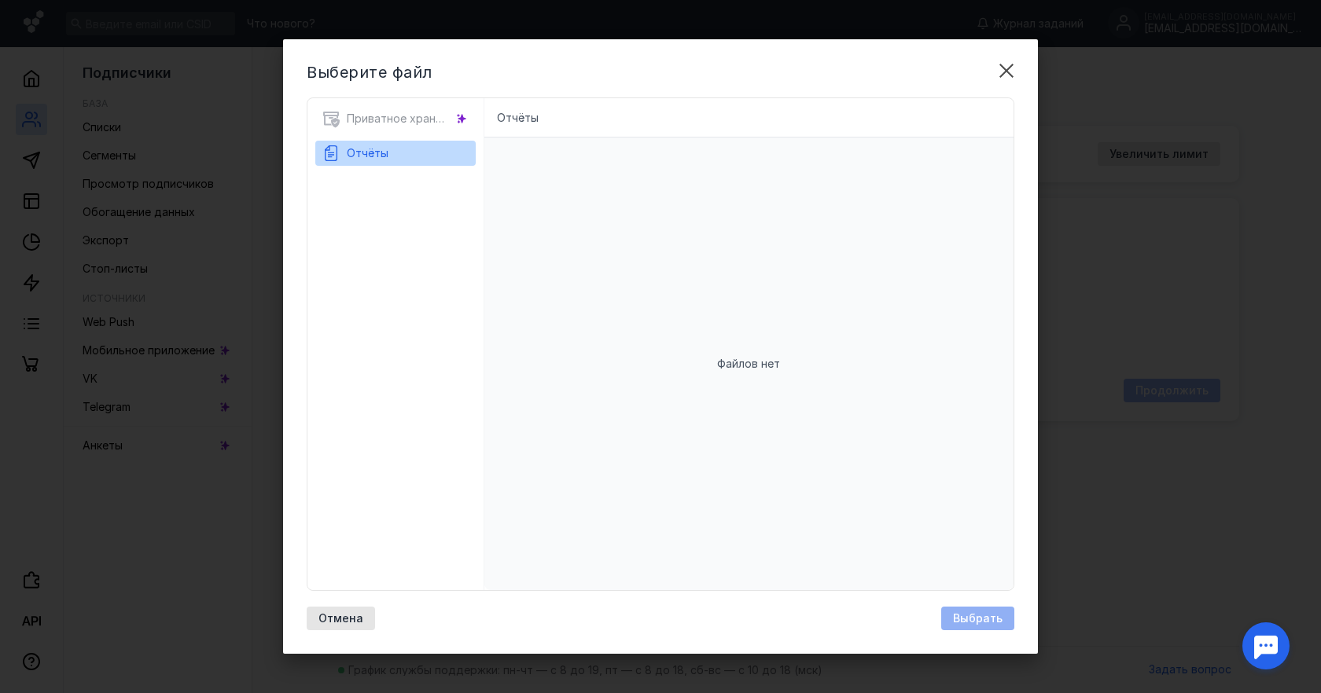
click at [360, 156] on span "Отчёты" at bounding box center [368, 152] width 42 height 13
drag, startPoint x: 349, startPoint y: 119, endPoint x: 360, endPoint y: 119, distance: 11.0
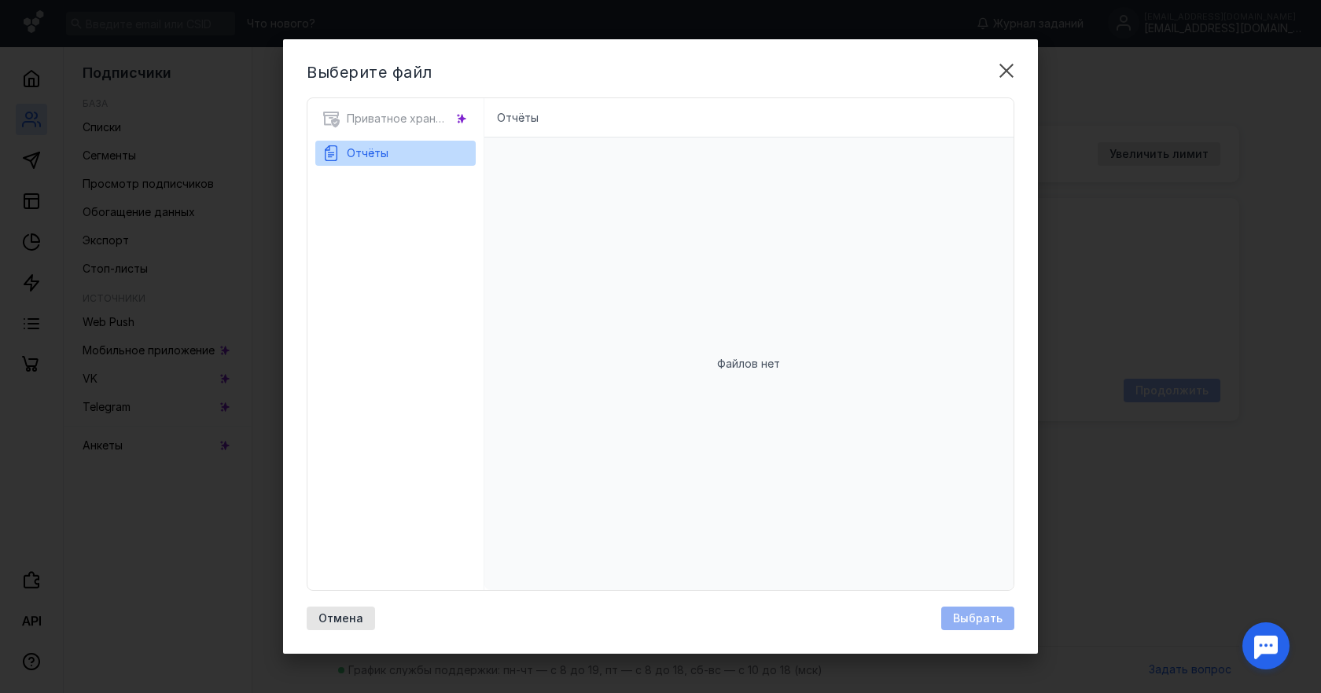
click at [350, 119] on div "Приватное хранилище" at bounding box center [395, 123] width 160 height 35
click at [518, 119] on li "Отчёты" at bounding box center [518, 118] width 42 height 16
click at [625, 120] on div "Отчёты" at bounding box center [749, 117] width 530 height 39
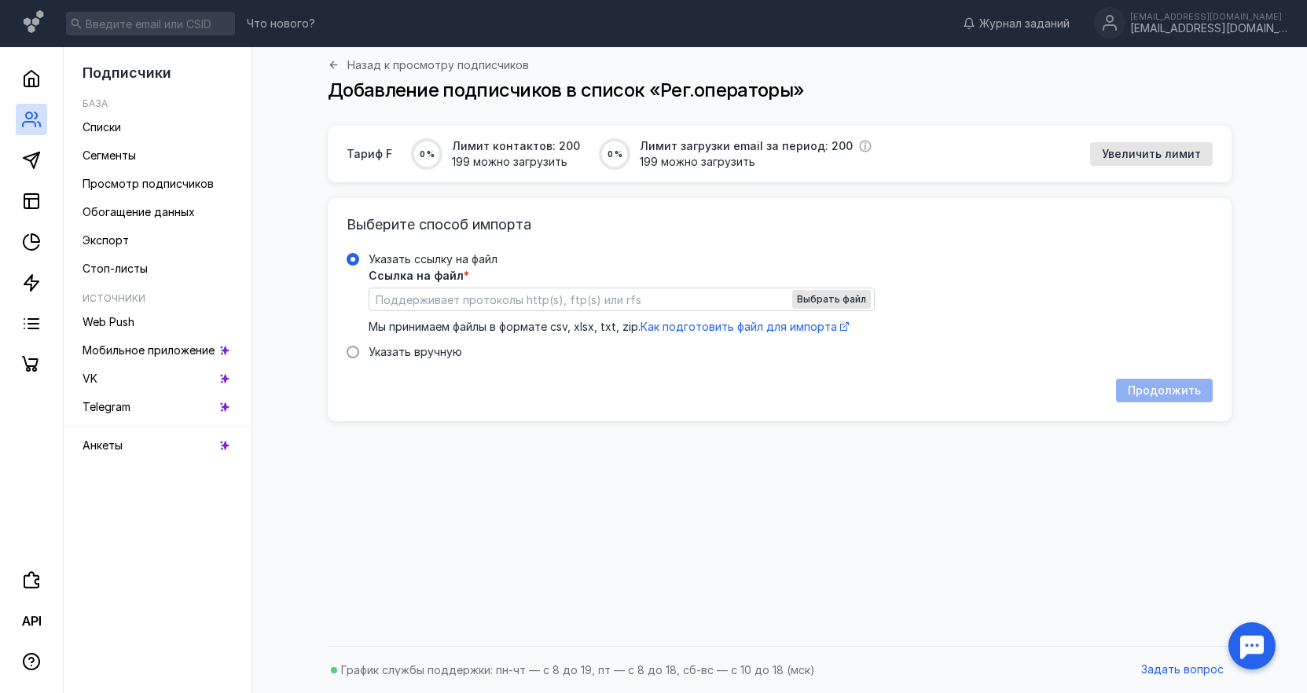
click at [417, 274] on span "Ссылка на файл" at bounding box center [416, 275] width 95 height 11
click at [417, 288] on input "Указать ссылку на файл Ссылка на файл * Выбрать файл Мы принимаем файлы в форма…" at bounding box center [621, 299] width 505 height 22
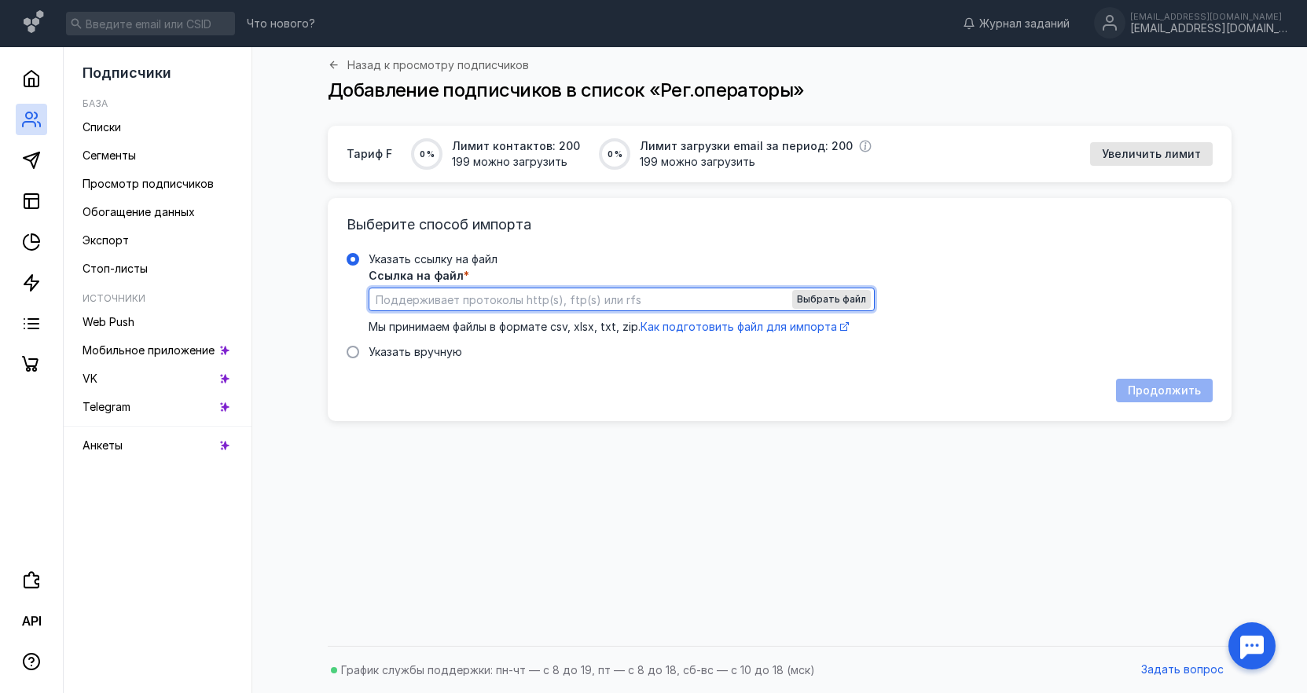
click at [729, 505] on div "Тариф F 0 % Лимит контактов: 200 199 можно загрузить 0 % Лимит загрузки email з…" at bounding box center [779, 382] width 1023 height 512
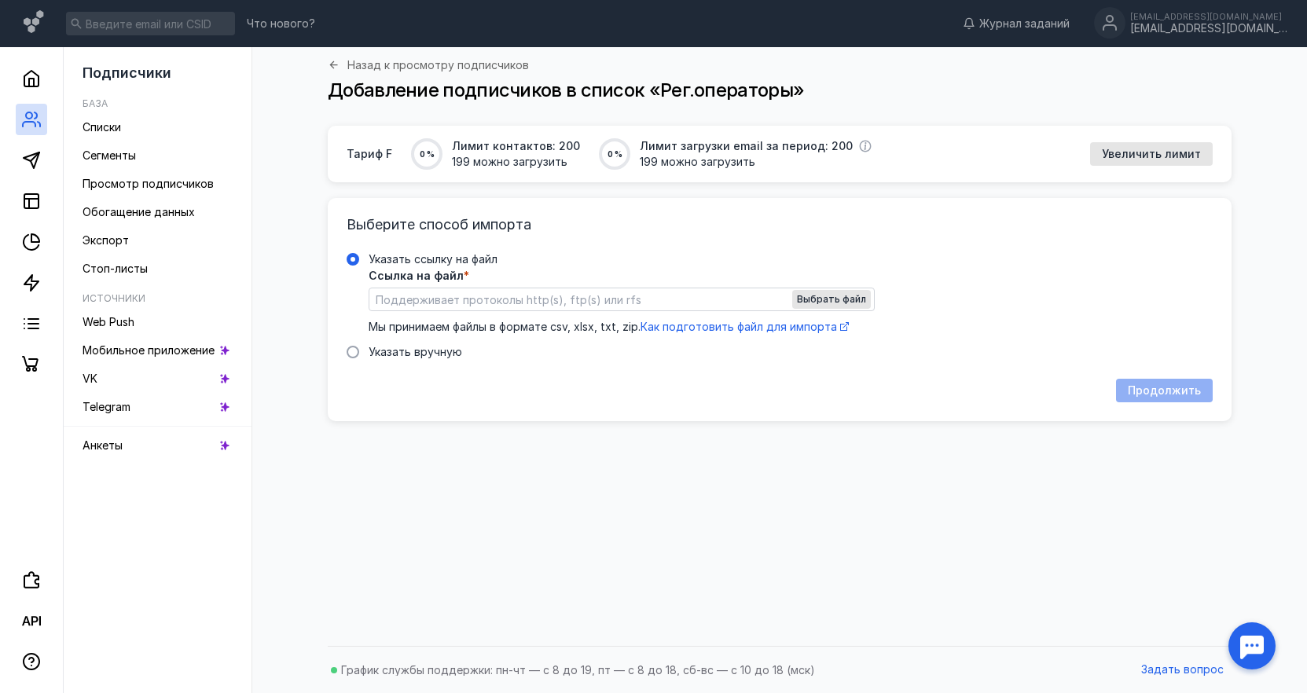
click at [1252, 652] on div at bounding box center [1252, 646] width 49 height 49
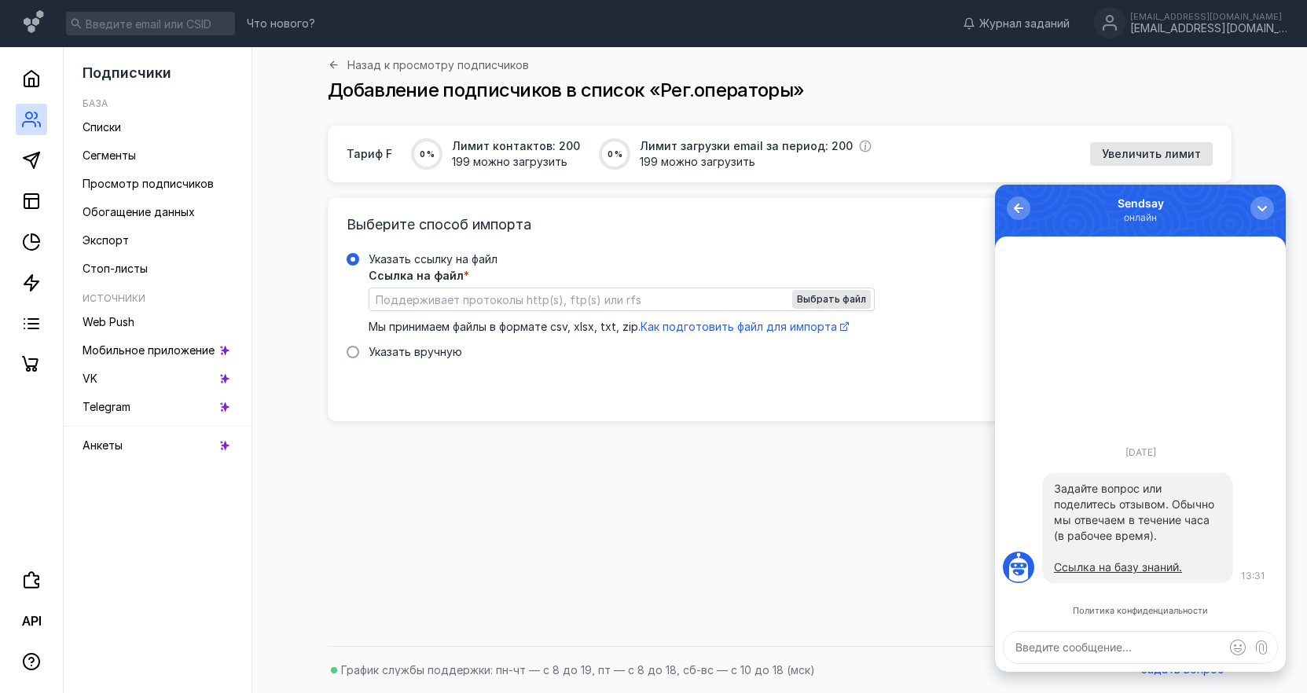
click at [1085, 648] on textarea at bounding box center [1141, 647] width 274 height 31
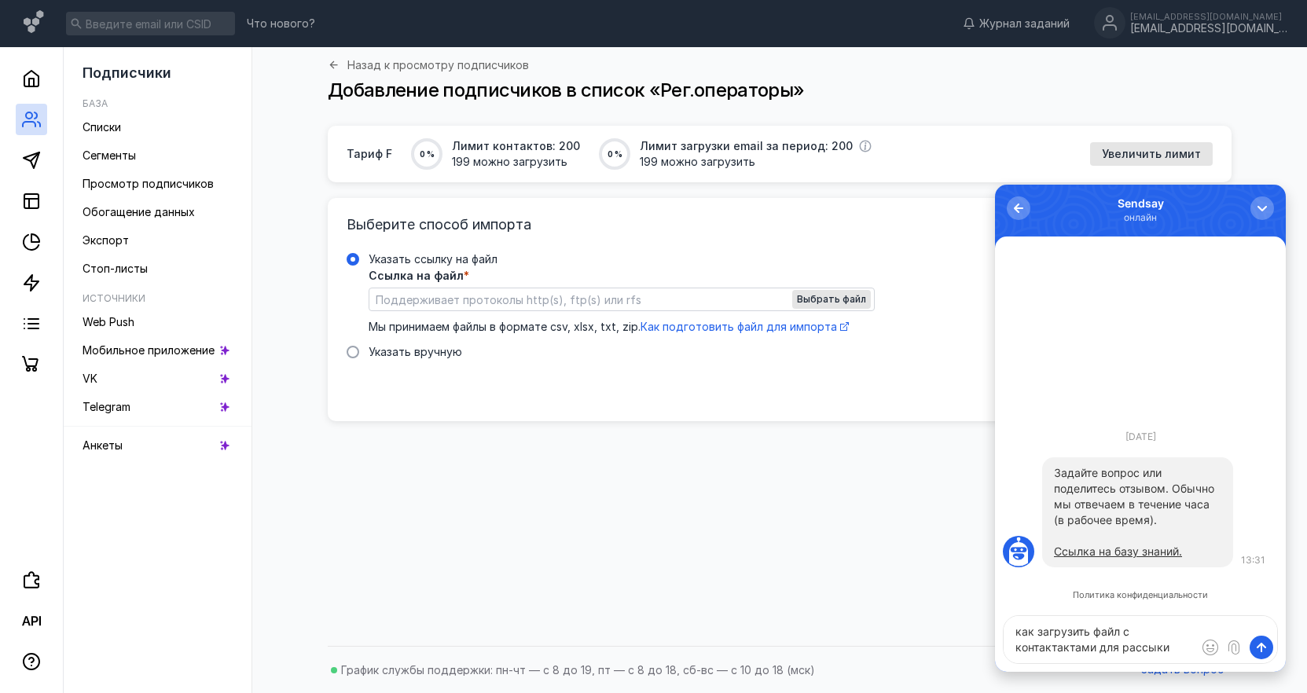
click at [1122, 630] on textarea "как загрузить файл с контактактами для рассыки" at bounding box center [1141, 639] width 274 height 47
drag, startPoint x: 1127, startPoint y: 633, endPoint x: 1147, endPoint y: 630, distance: 19.8
click at [1147, 630] on textarea "как загрузить файл .xlsxс контактактами для рассыки" at bounding box center [1141, 639] width 274 height 47
paste textarea ".xlsx)"
click at [1150, 634] on textarea "как загрузить файл ..xlsx)с контактактами для рассыки" at bounding box center [1141, 639] width 274 height 47
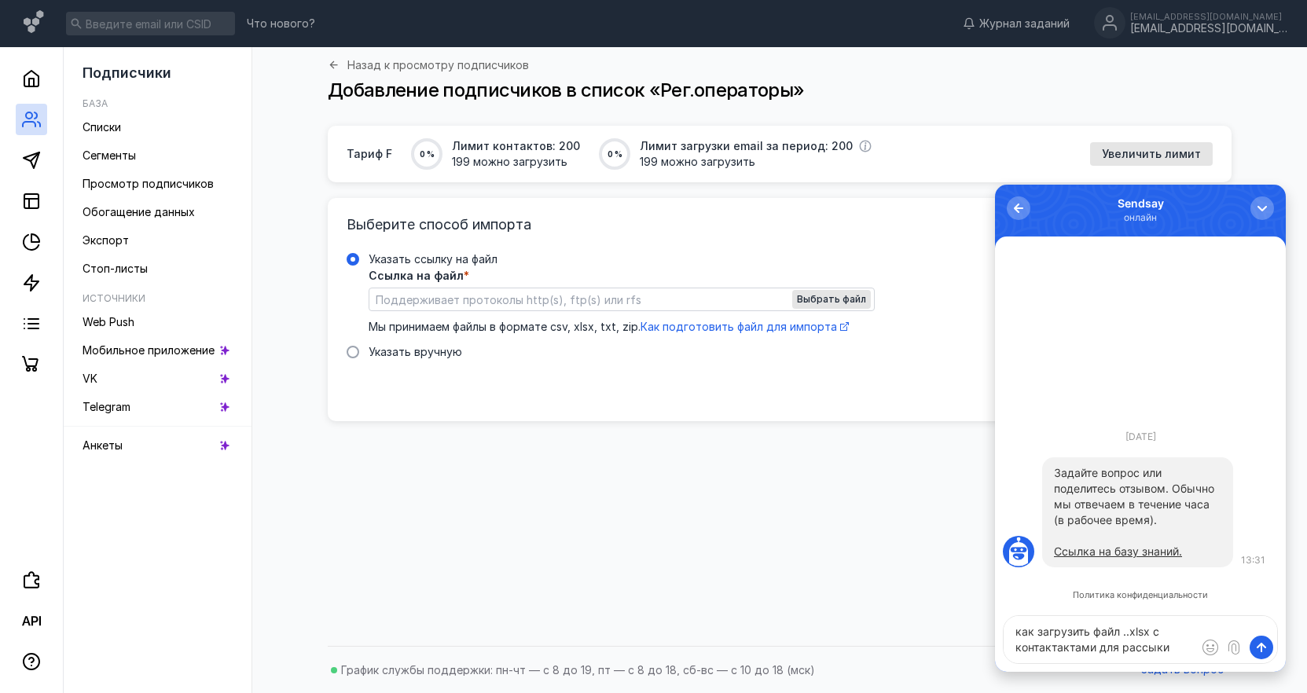
drag, startPoint x: 1049, startPoint y: 649, endPoint x: 1082, endPoint y: 652, distance: 33.9
click at [1082, 652] on textarea "как загрузить файл ..xlsx с контактактами для рассыки" at bounding box center [1141, 639] width 274 height 47
drag, startPoint x: 1046, startPoint y: 646, endPoint x: 1071, endPoint y: 646, distance: 24.4
click at [1047, 646] on textarea "как загрузить файл ..xlsx с контактактами для рассыки" at bounding box center [1141, 639] width 274 height 47
click at [1129, 649] on textarea "как загрузить файл ..xlsx с контактами для рассыки" at bounding box center [1141, 639] width 274 height 47
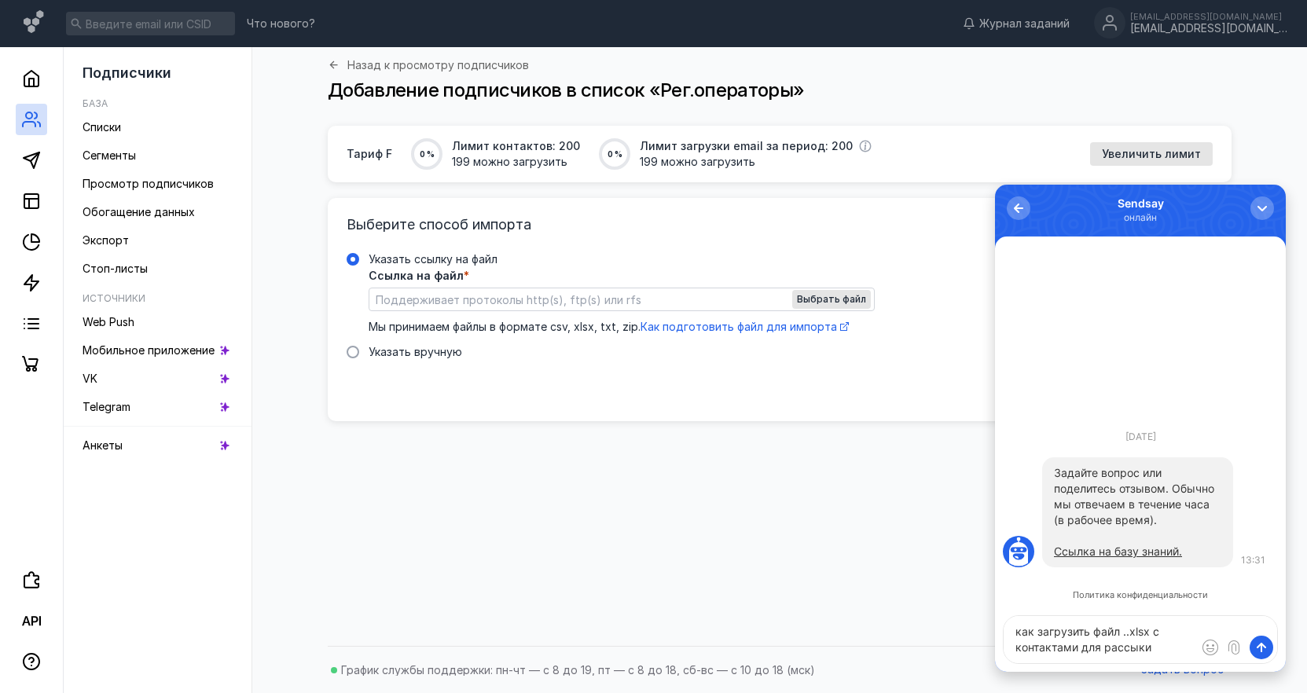
click at [1139, 647] on textarea "как загрузить файл ..xlsx с контактами для рассыки" at bounding box center [1141, 639] width 274 height 47
type textarea "как загрузить файл ..xlsx с контактами для рассылки"
click at [1262, 649] on span "submit" at bounding box center [1262, 648] width 16 height 16
